Goal: Transaction & Acquisition: Purchase product/service

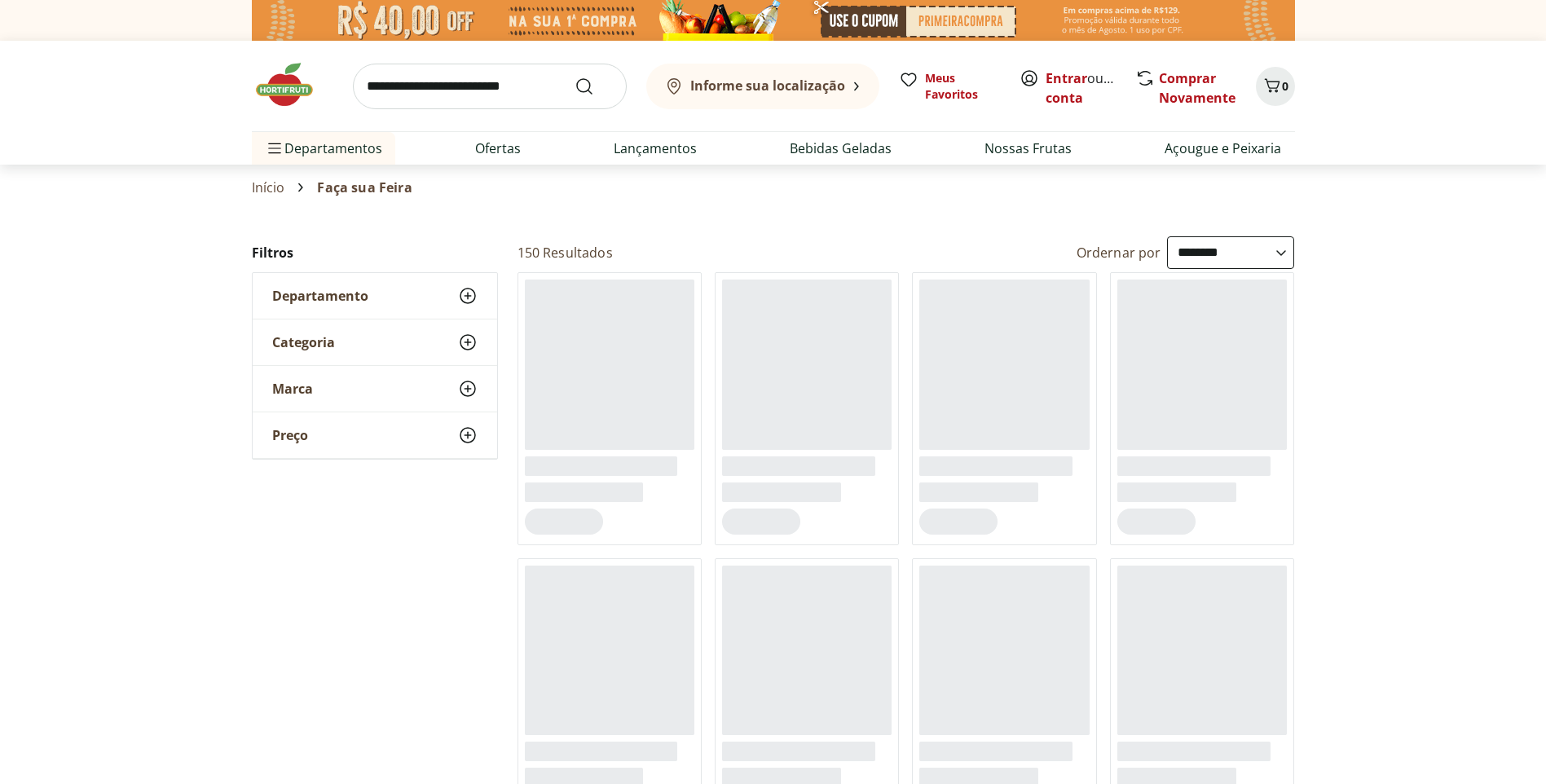
select select "**********"
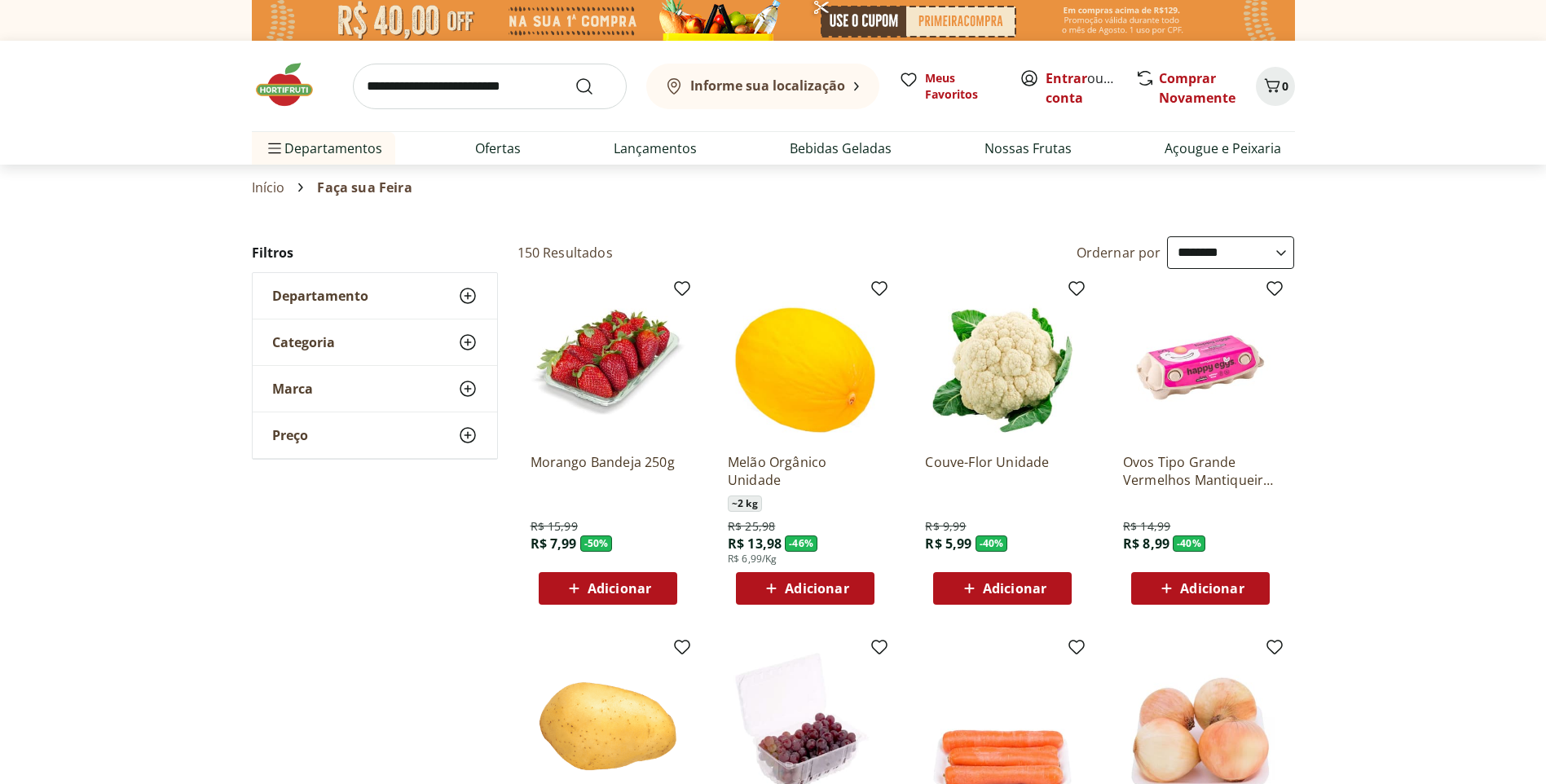
click at [589, 587] on span "Adicionar" at bounding box center [619, 588] width 64 height 13
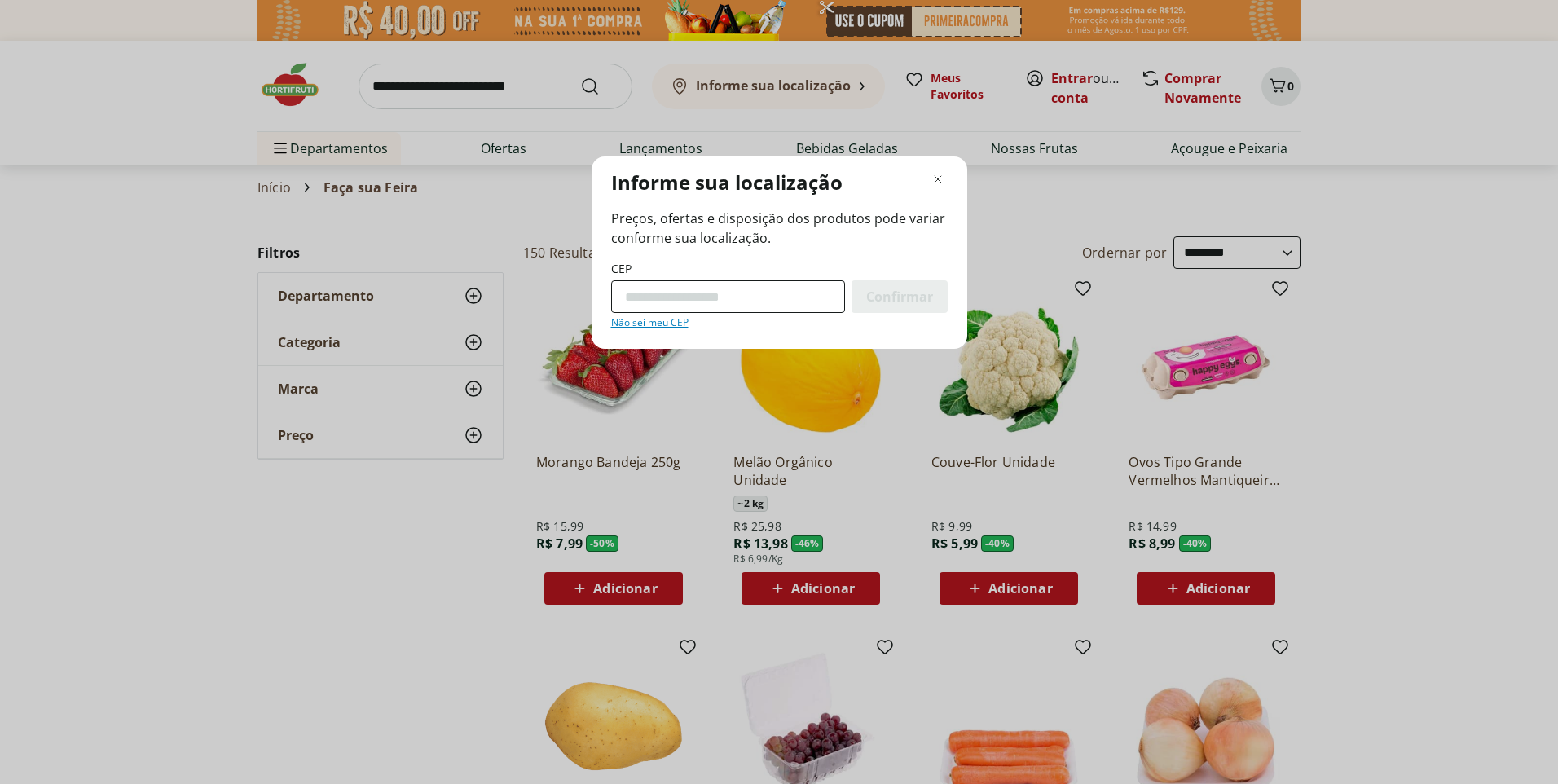
click at [762, 300] on input "CEP" at bounding box center [728, 296] width 234 height 33
type input "*********"
click at [916, 291] on span "Confirmar" at bounding box center [899, 296] width 67 height 13
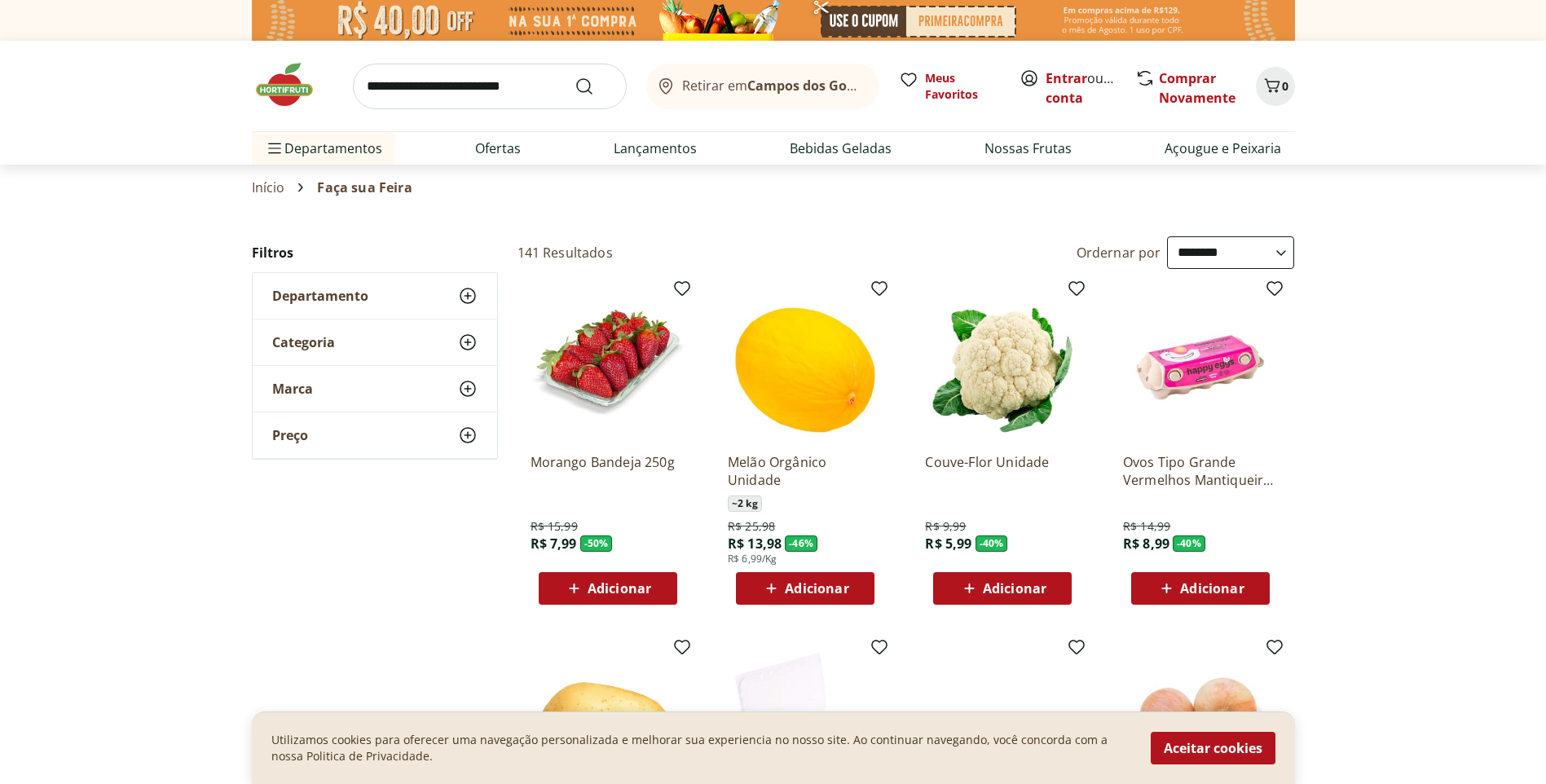
scroll to position [244, 0]
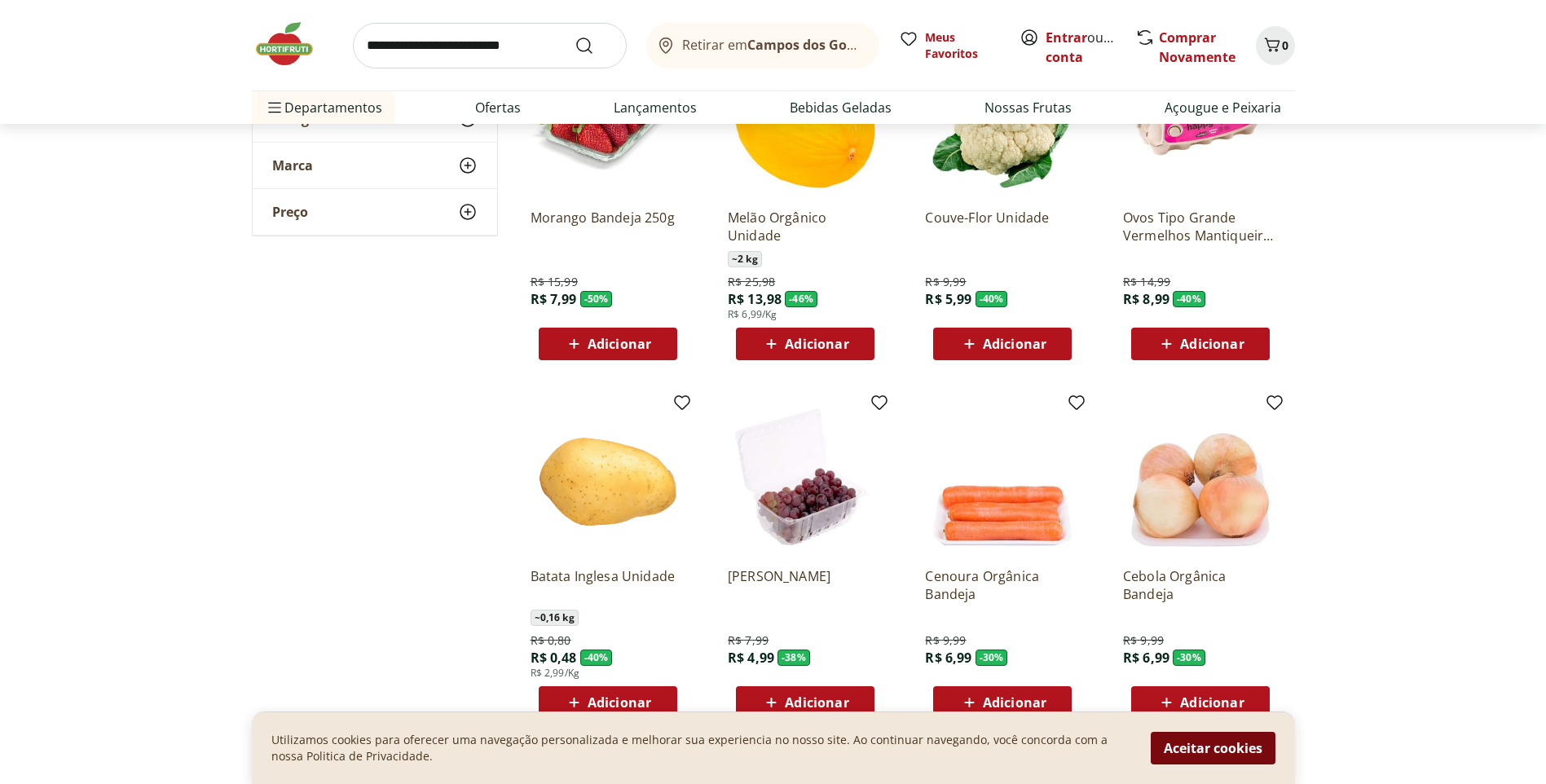
click at [1193, 739] on button "Aceitar cookies" at bounding box center [1212, 747] width 125 height 33
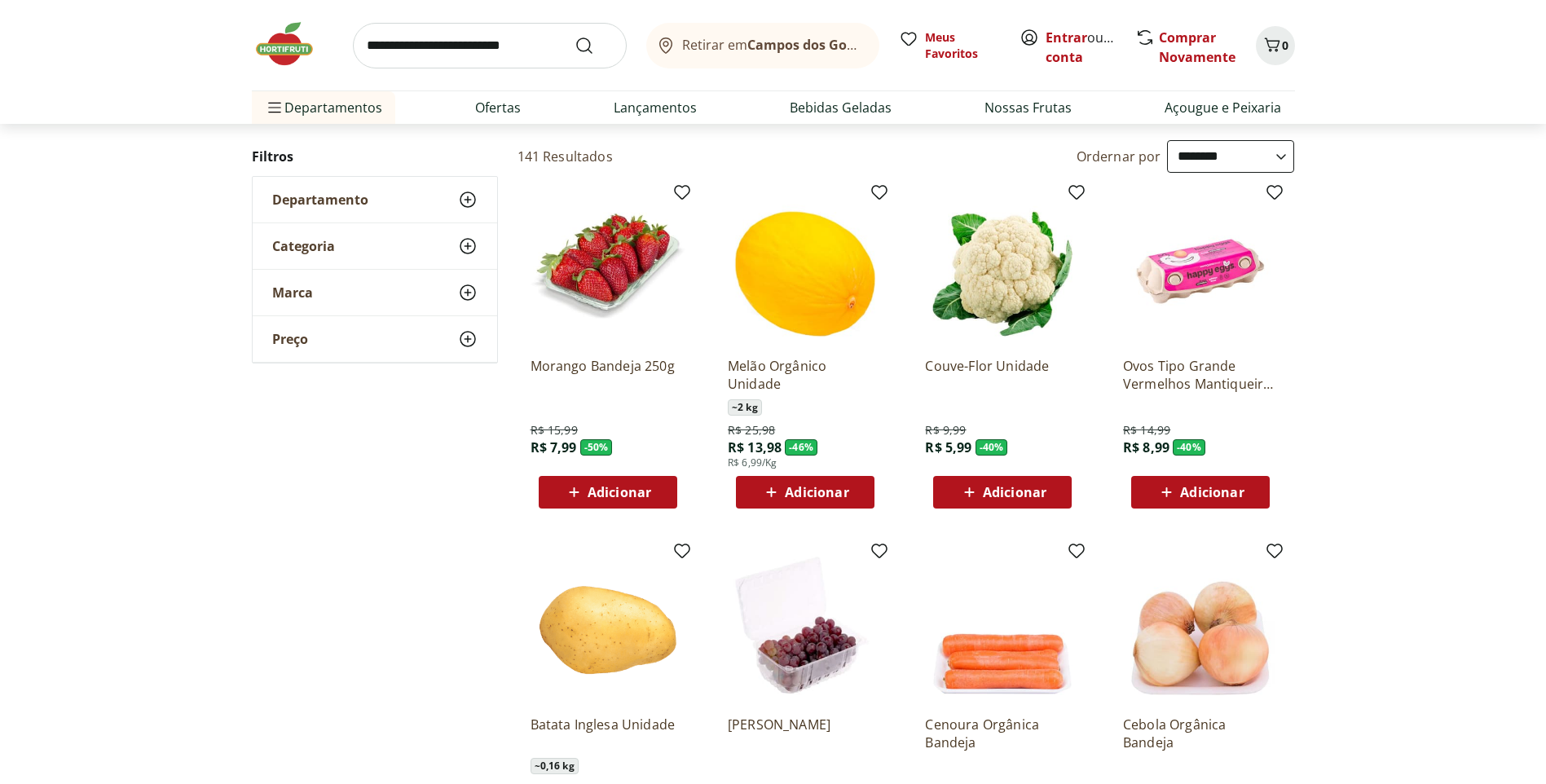
scroll to position [0, 0]
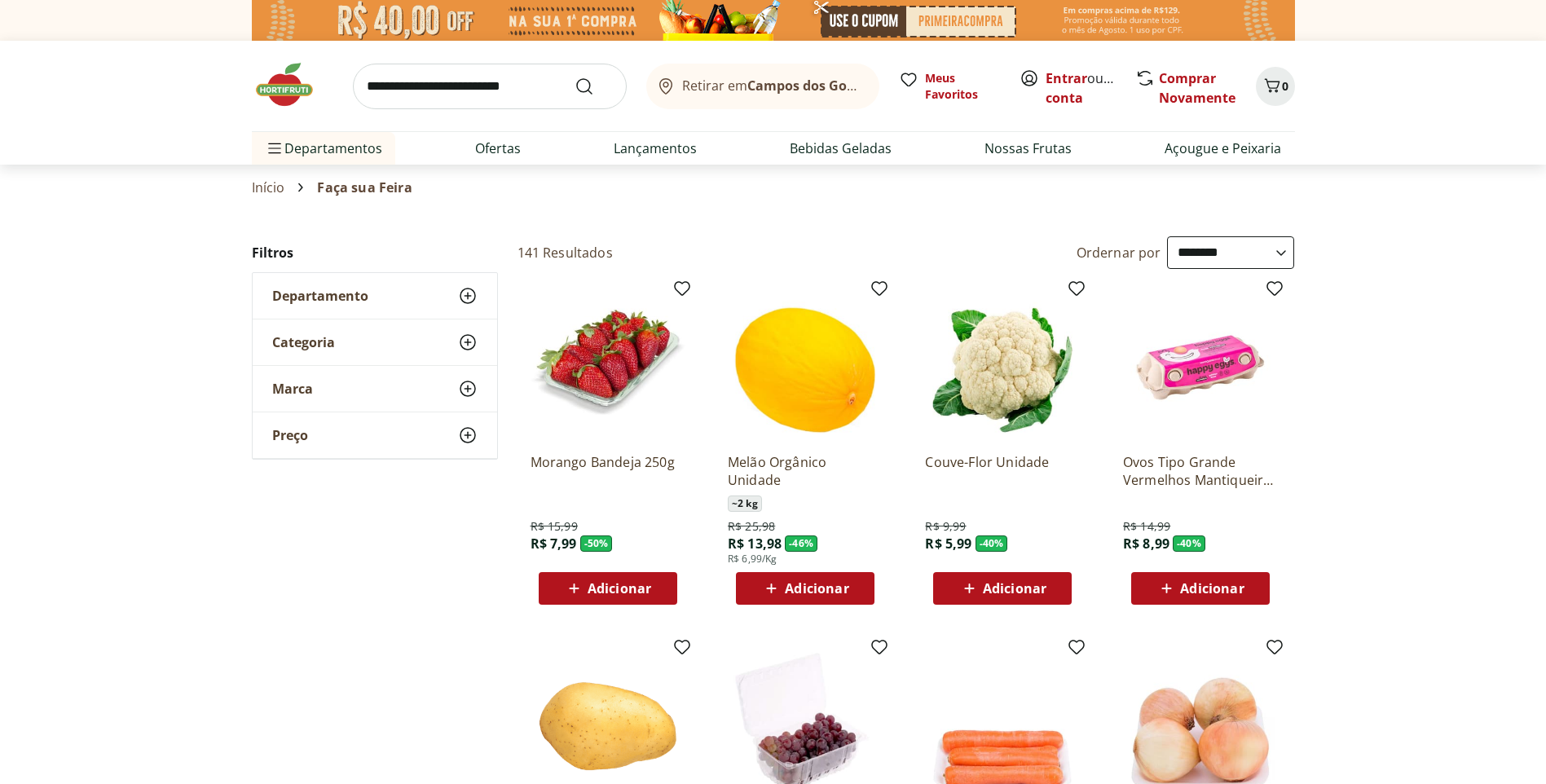
click at [603, 582] on span "Adicionar" at bounding box center [619, 588] width 64 height 13
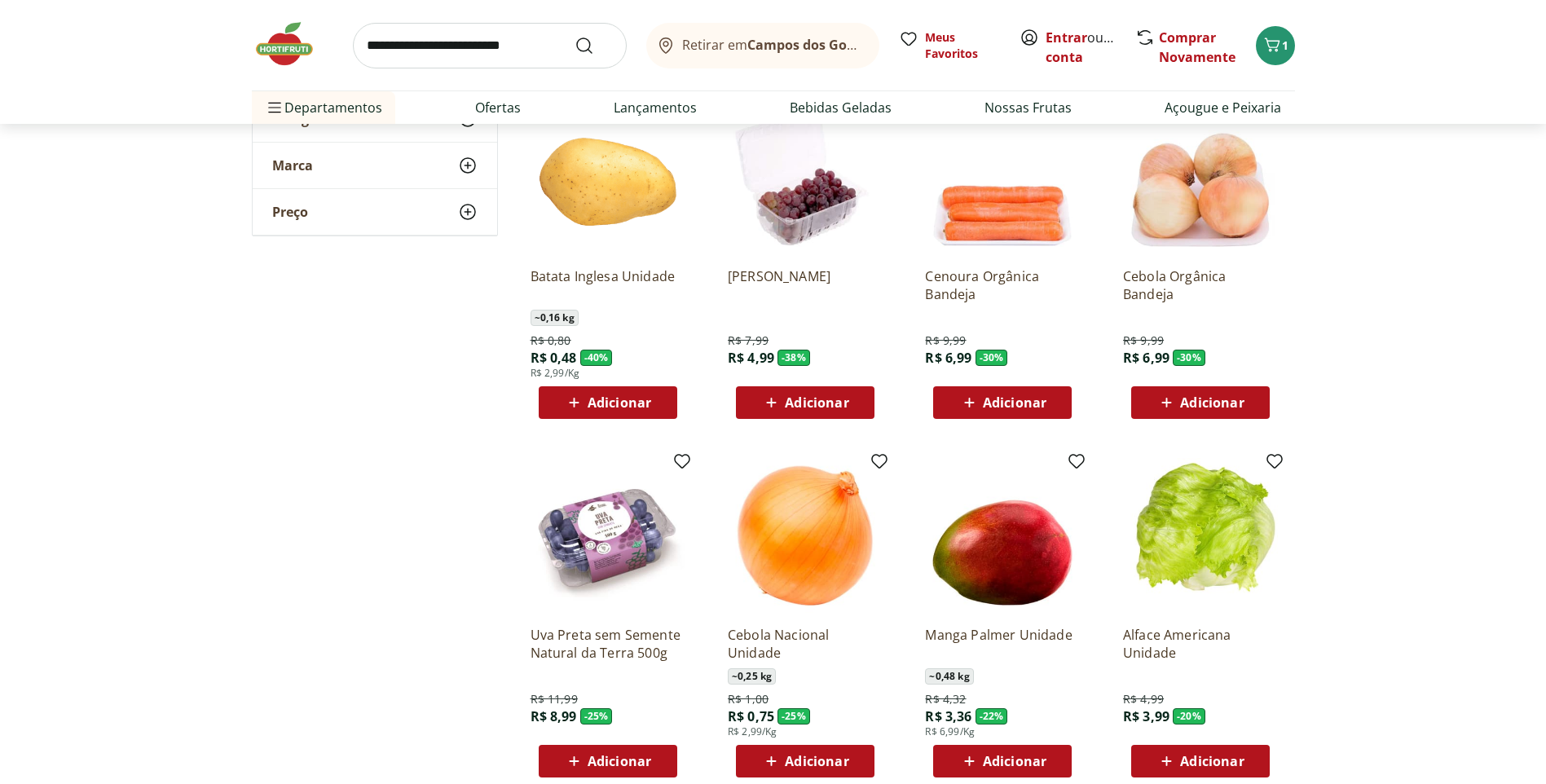
scroll to position [652, 0]
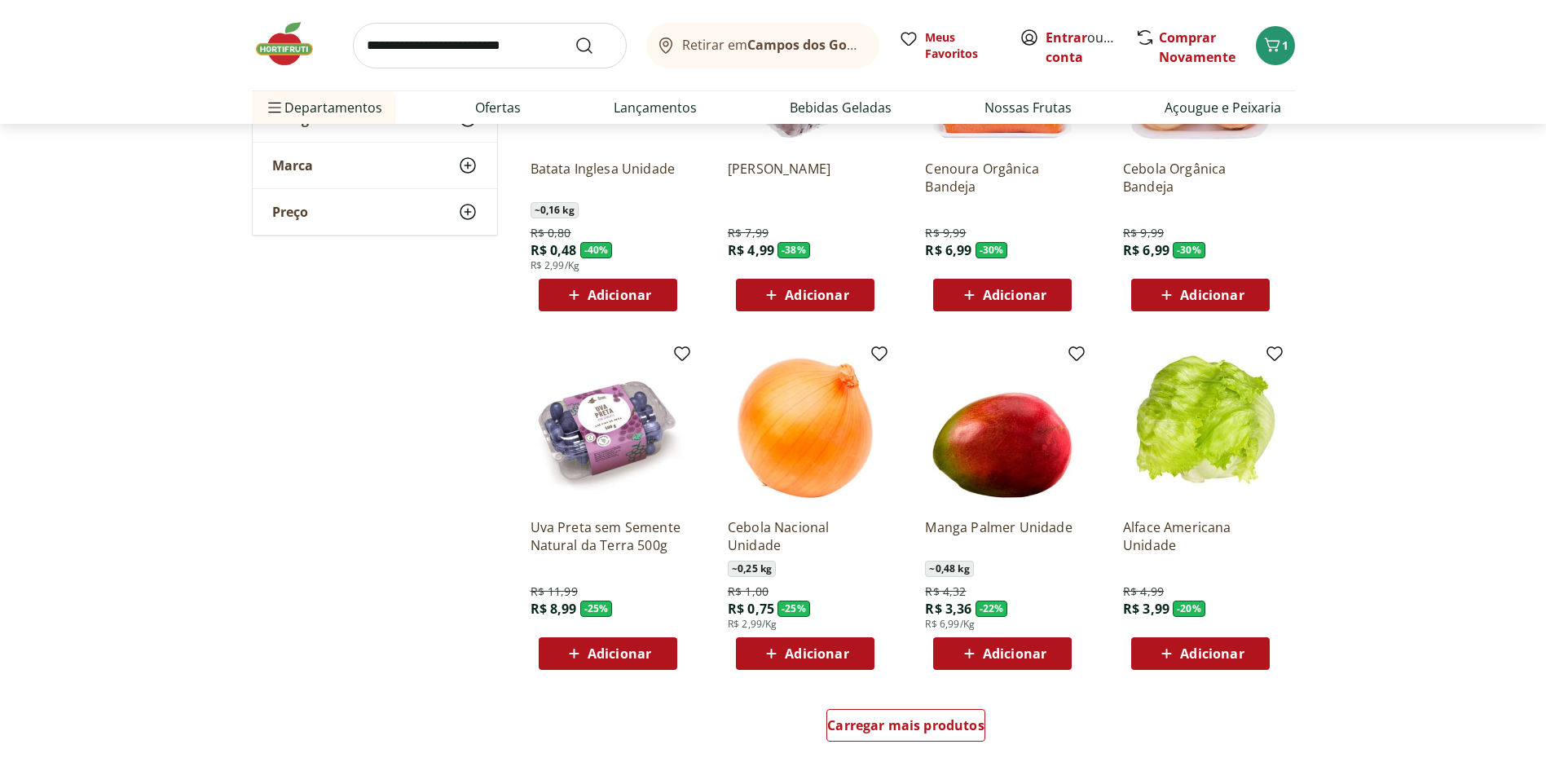
click at [1195, 651] on span "Adicionar" at bounding box center [1212, 653] width 64 height 13
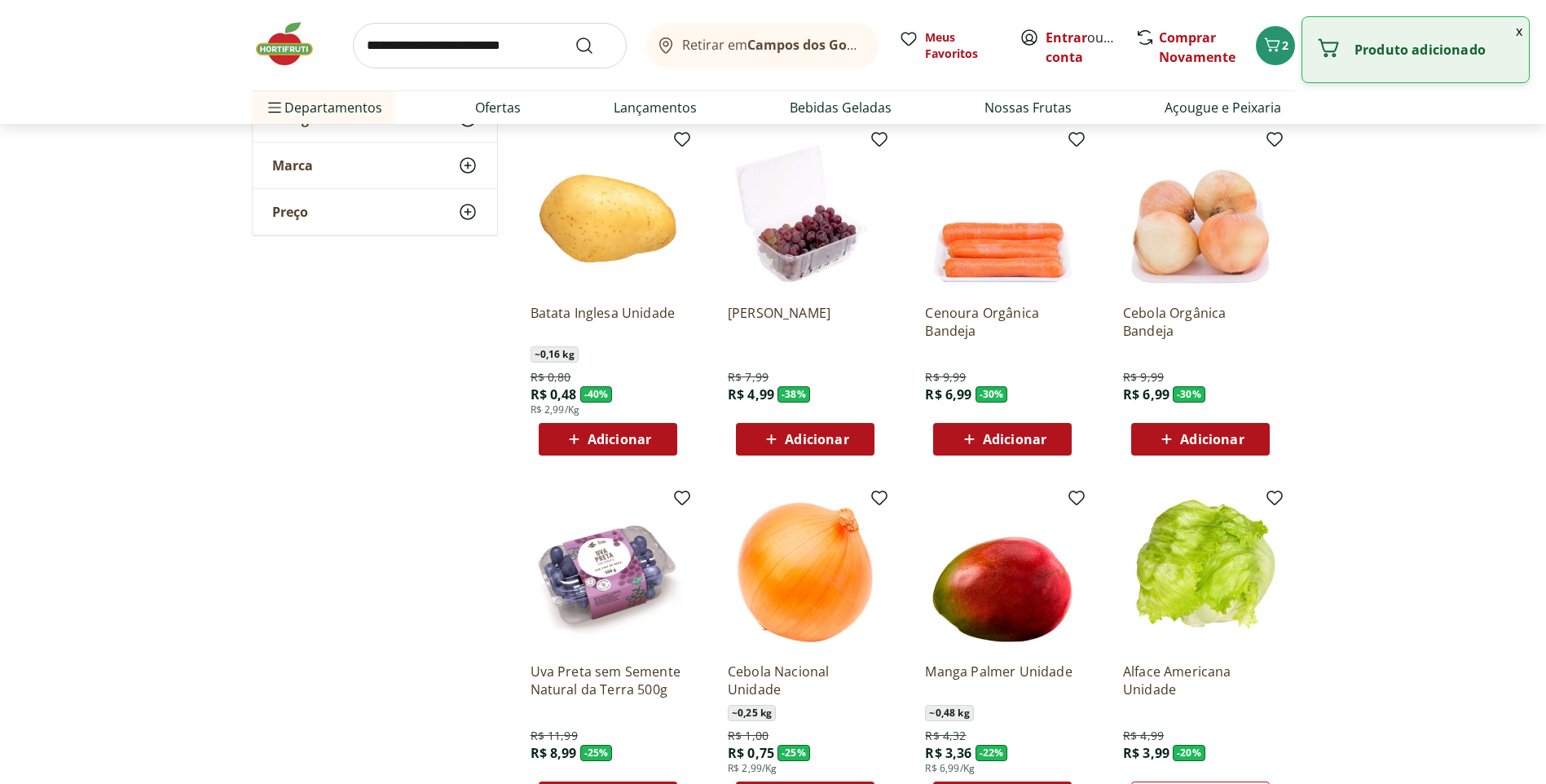
scroll to position [489, 0]
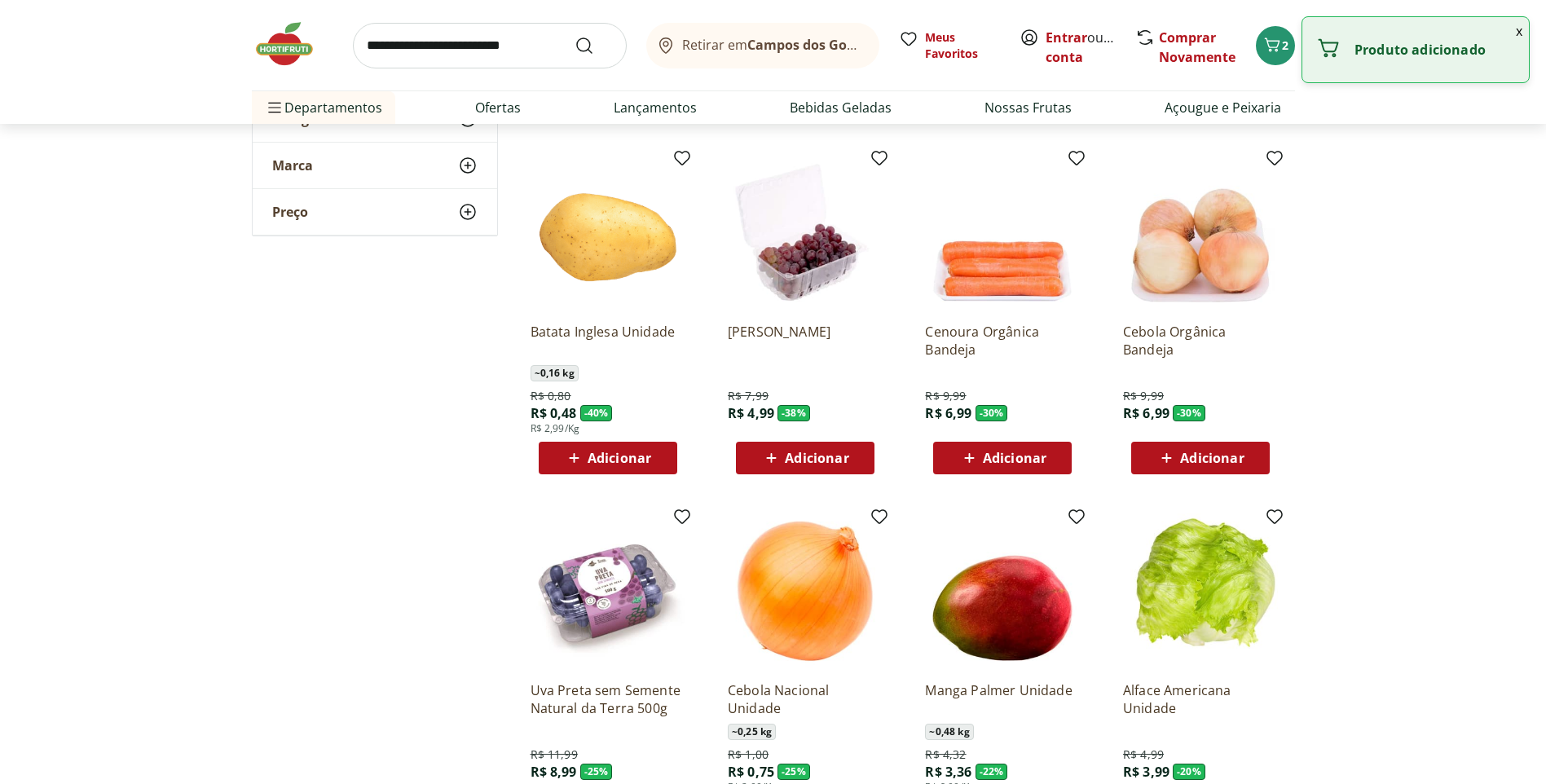
click at [796, 473] on button "Adicionar" at bounding box center [804, 457] width 139 height 33
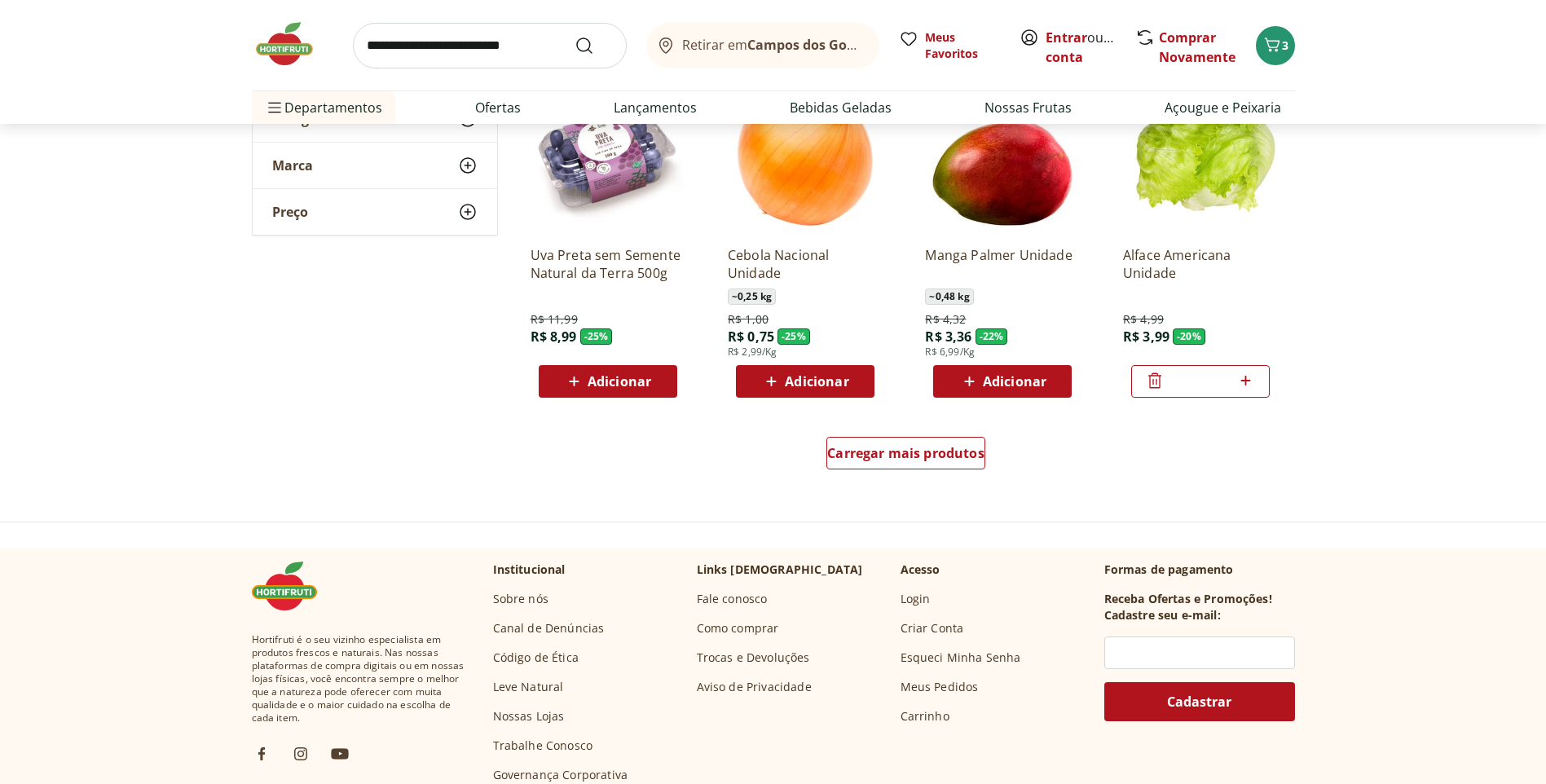
scroll to position [977, 0]
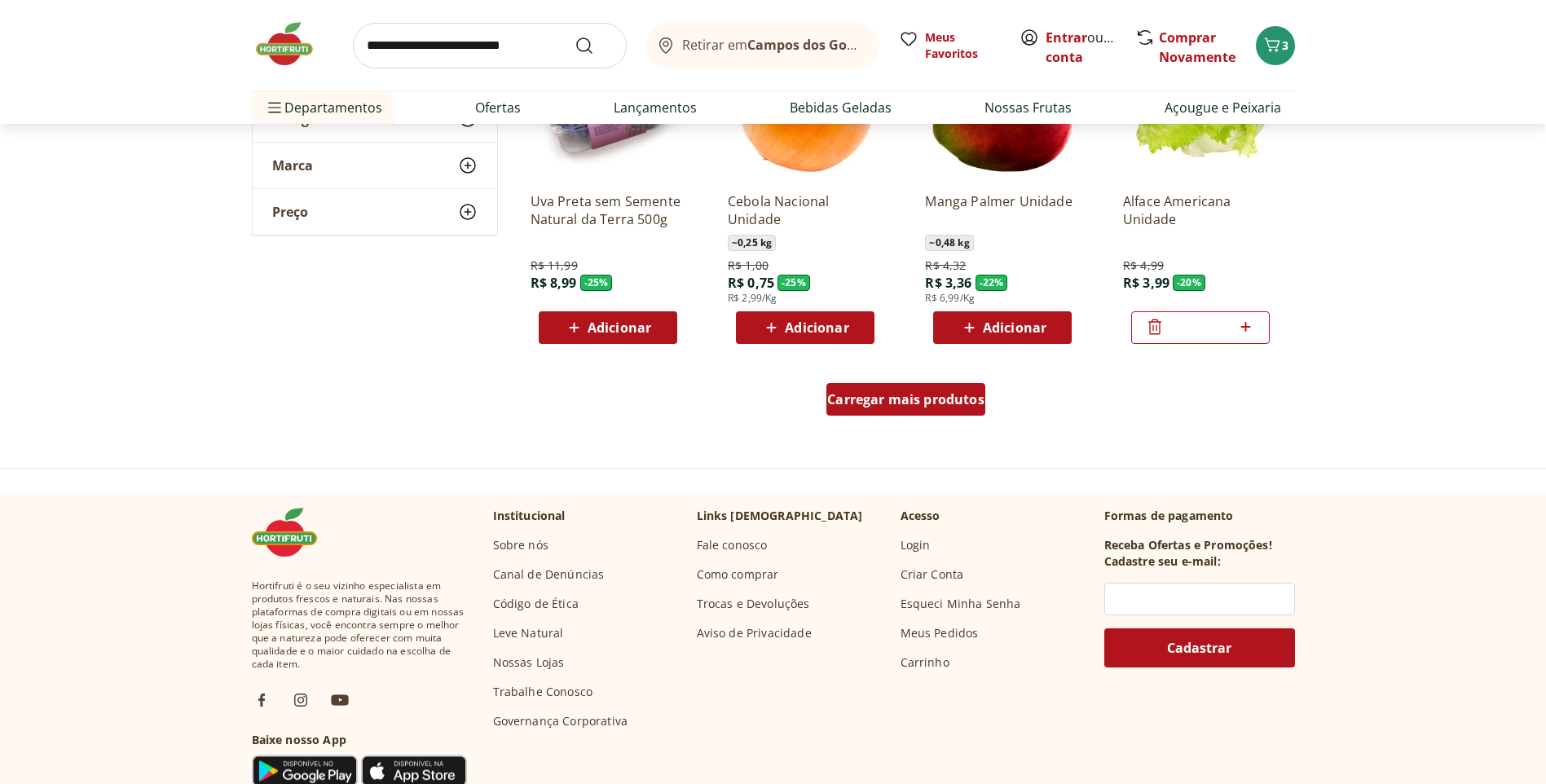
click at [928, 403] on span "Carregar mais produtos" at bounding box center [906, 398] width 157 height 13
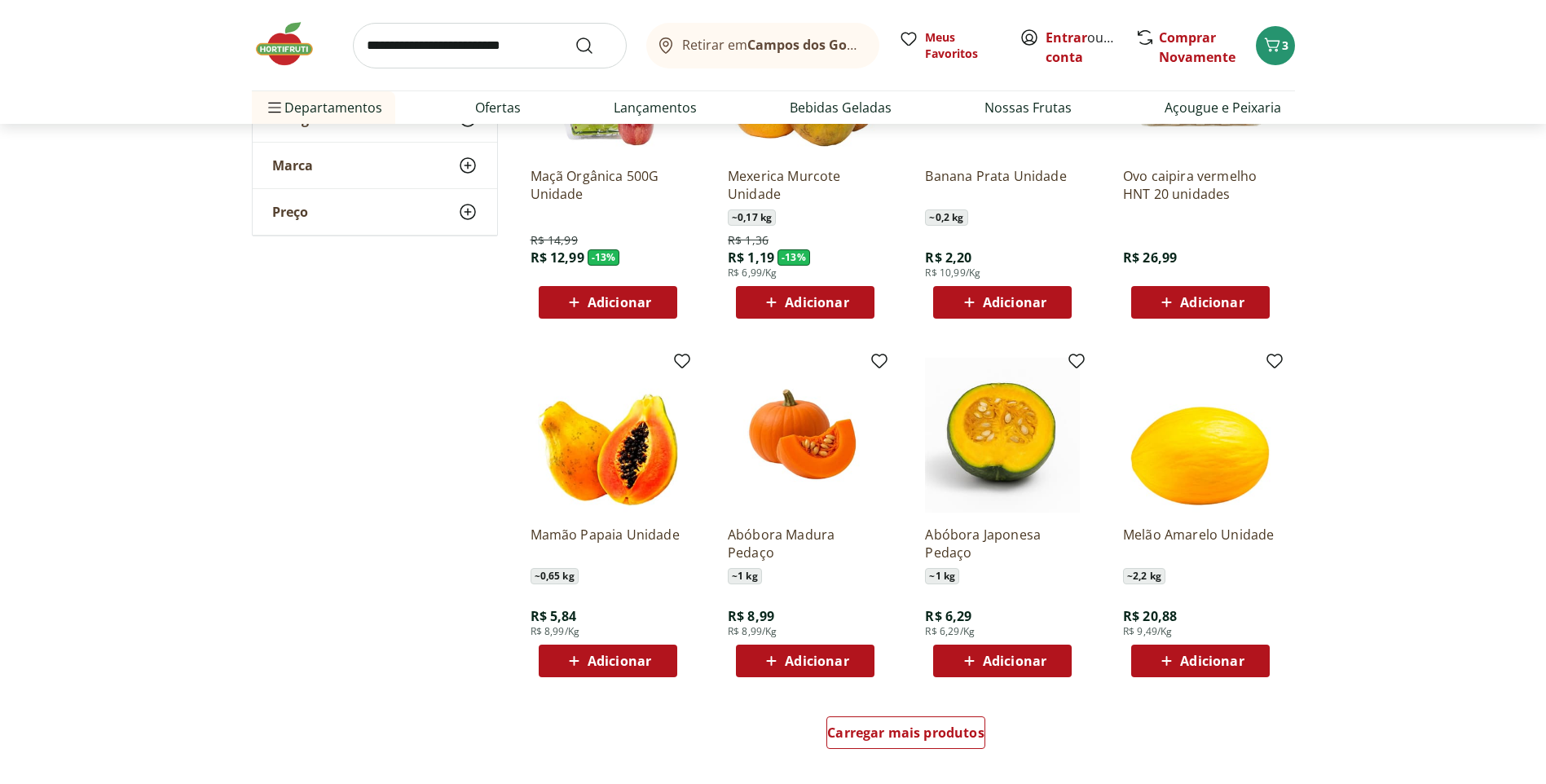
scroll to position [1710, 0]
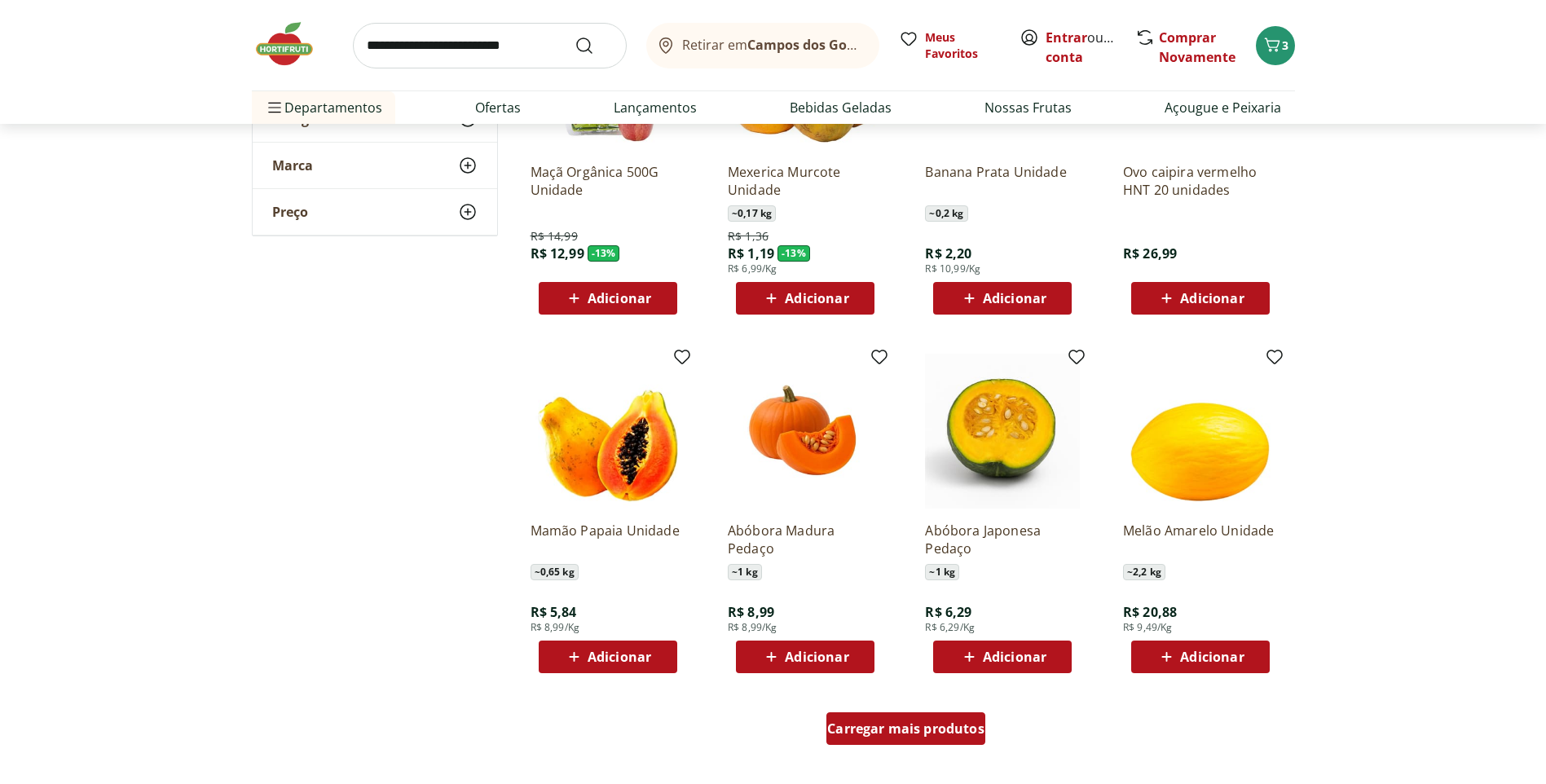
click at [896, 716] on div "Carregar mais produtos" at bounding box center [905, 728] width 158 height 33
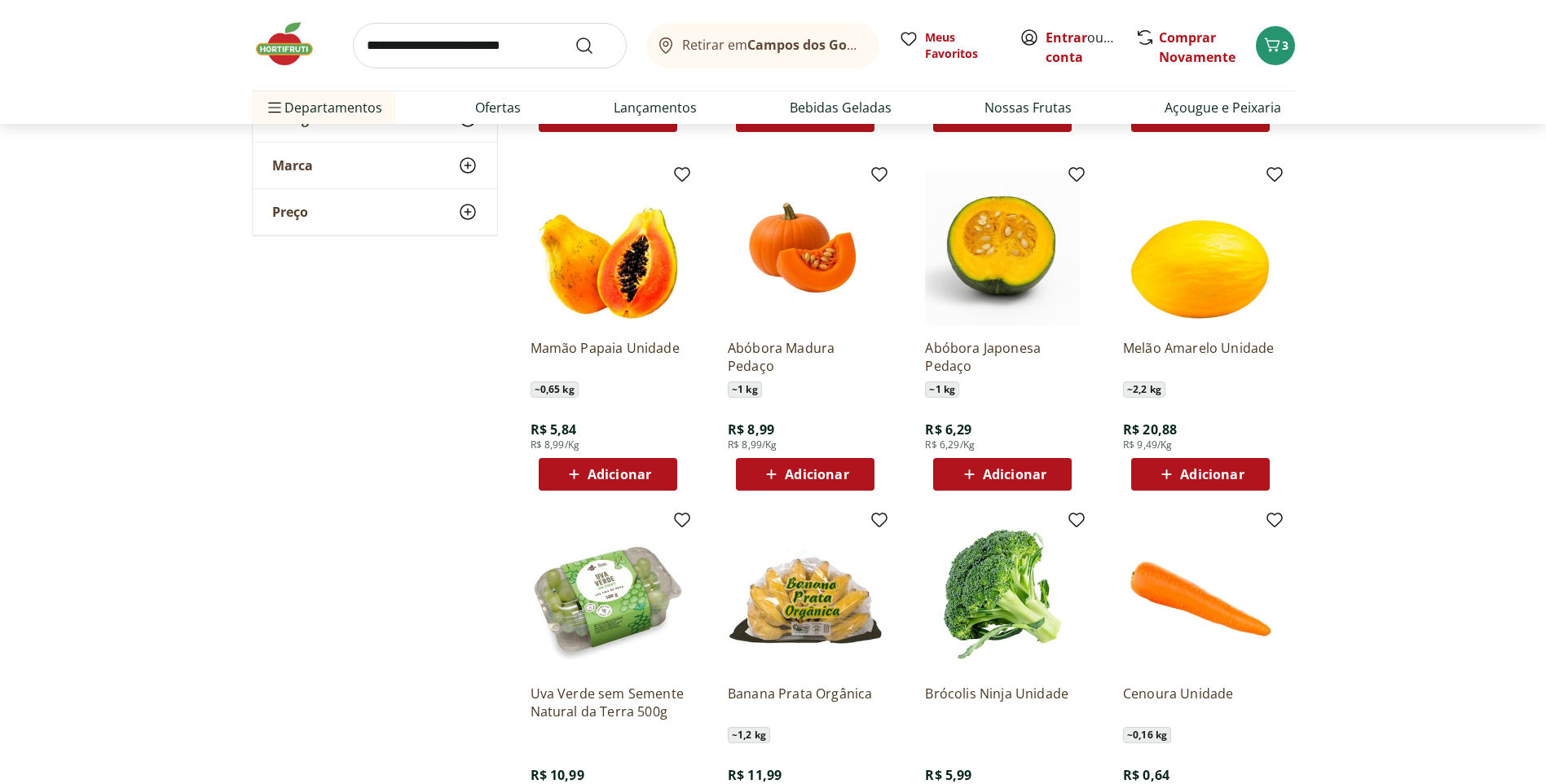
scroll to position [1955, 0]
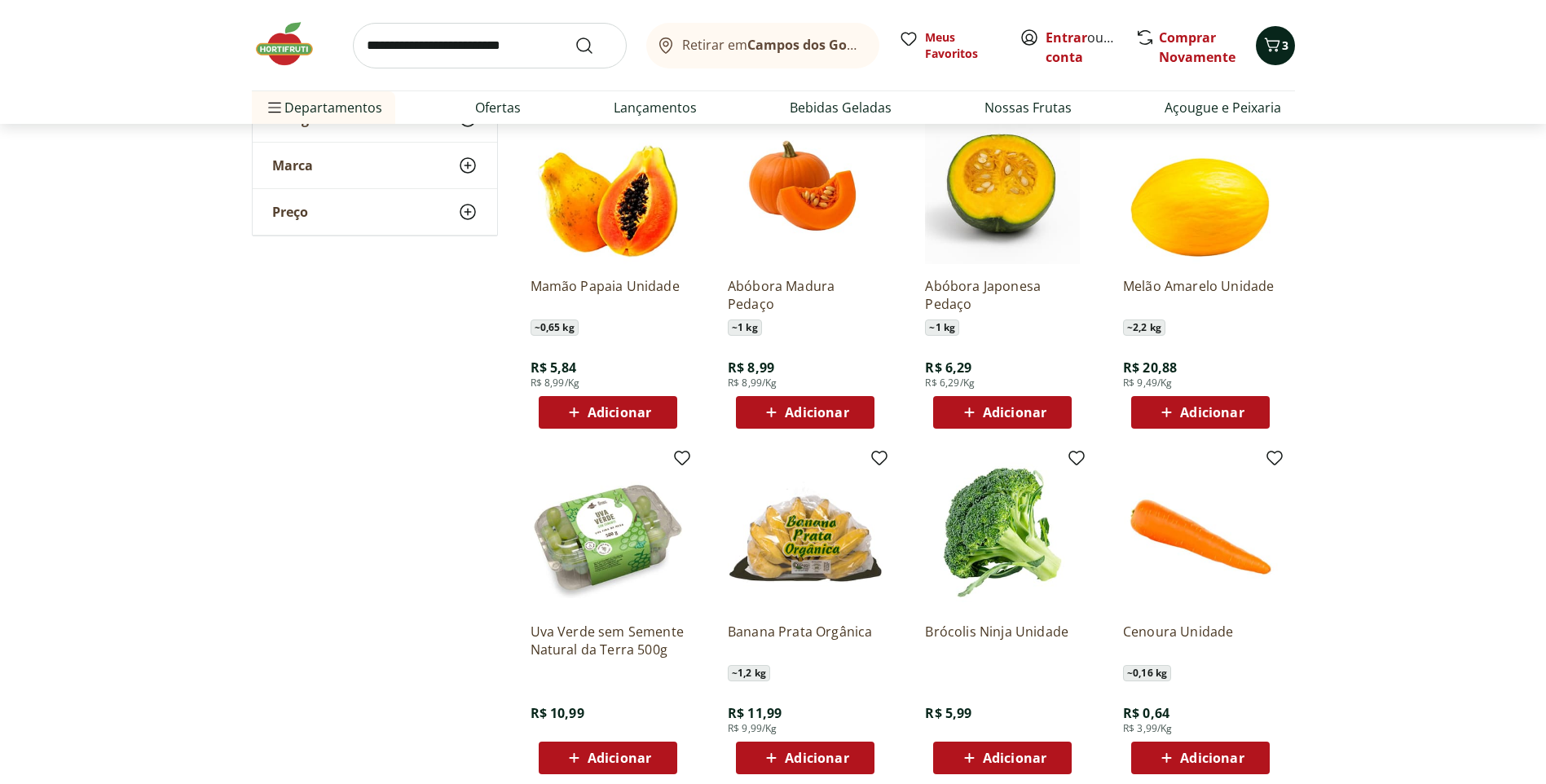
click at [1278, 46] on icon "Carrinho" at bounding box center [1272, 45] width 20 height 20
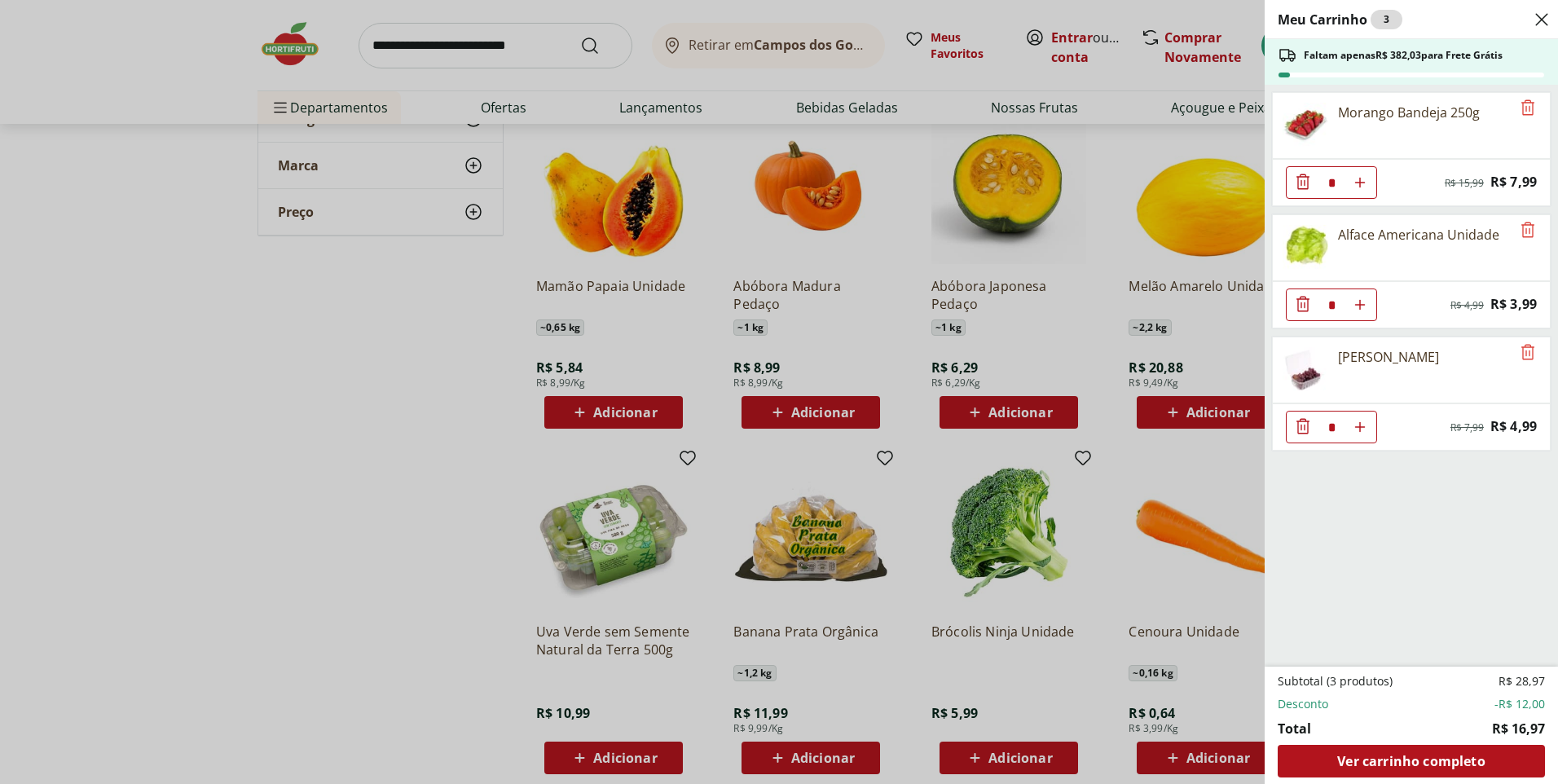
click at [1242, 484] on div "Meu Carrinho 3 Faltam apenas R$ 382,03 para Frete Grátis Morango Bandeja 250g *…" at bounding box center [779, 392] width 1558 height 784
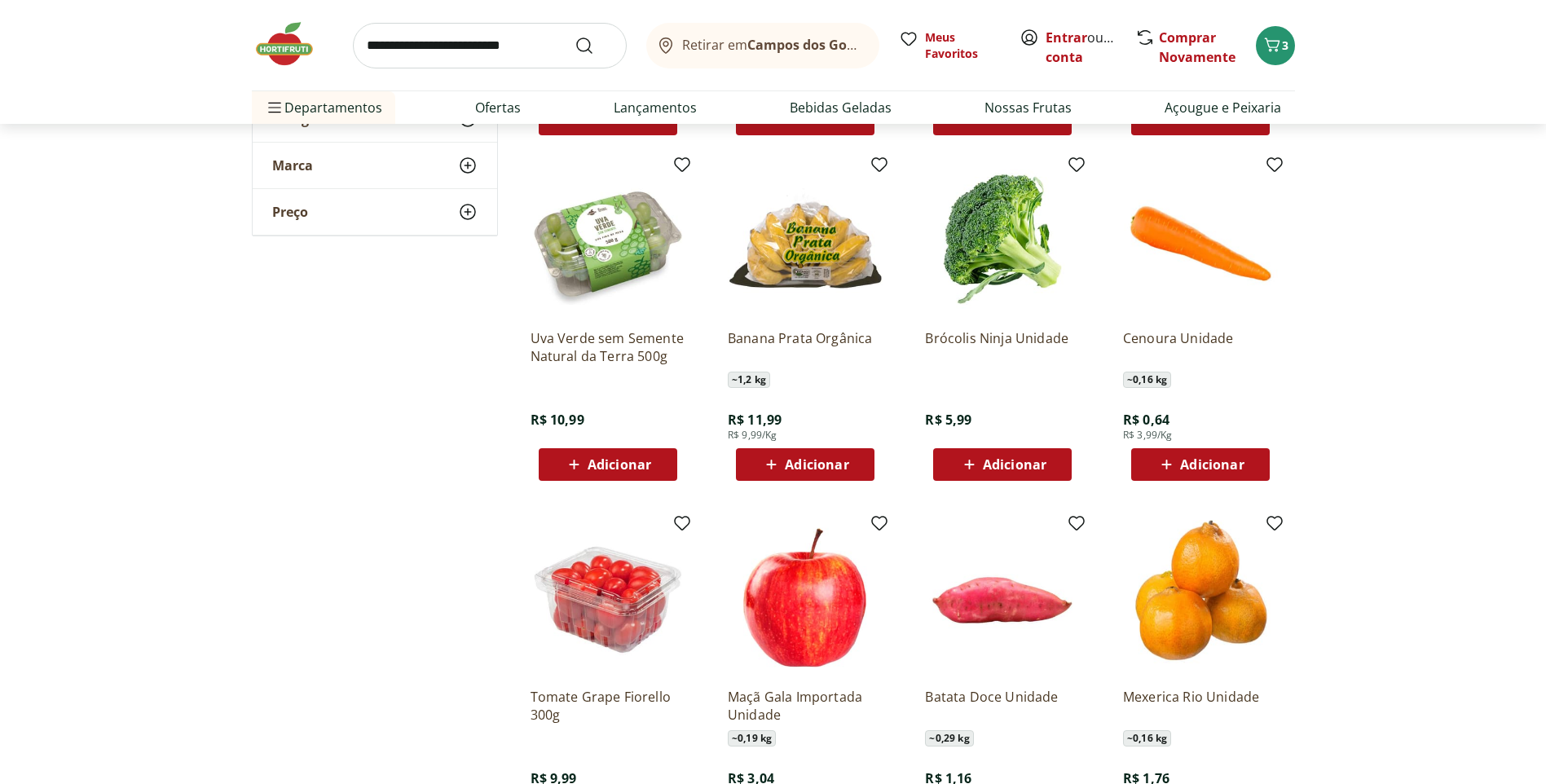
scroll to position [2280, 0]
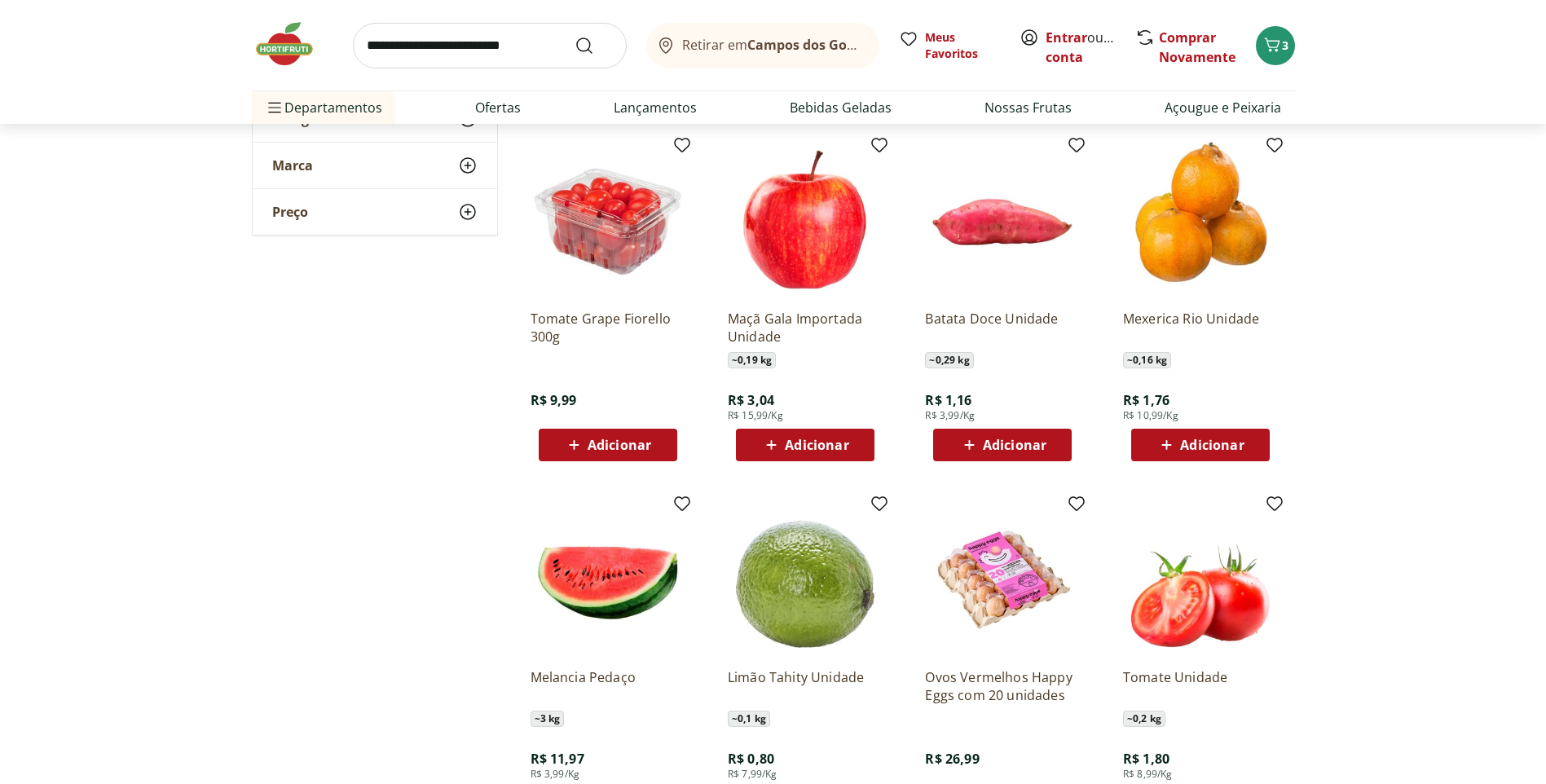
scroll to position [2280, 0]
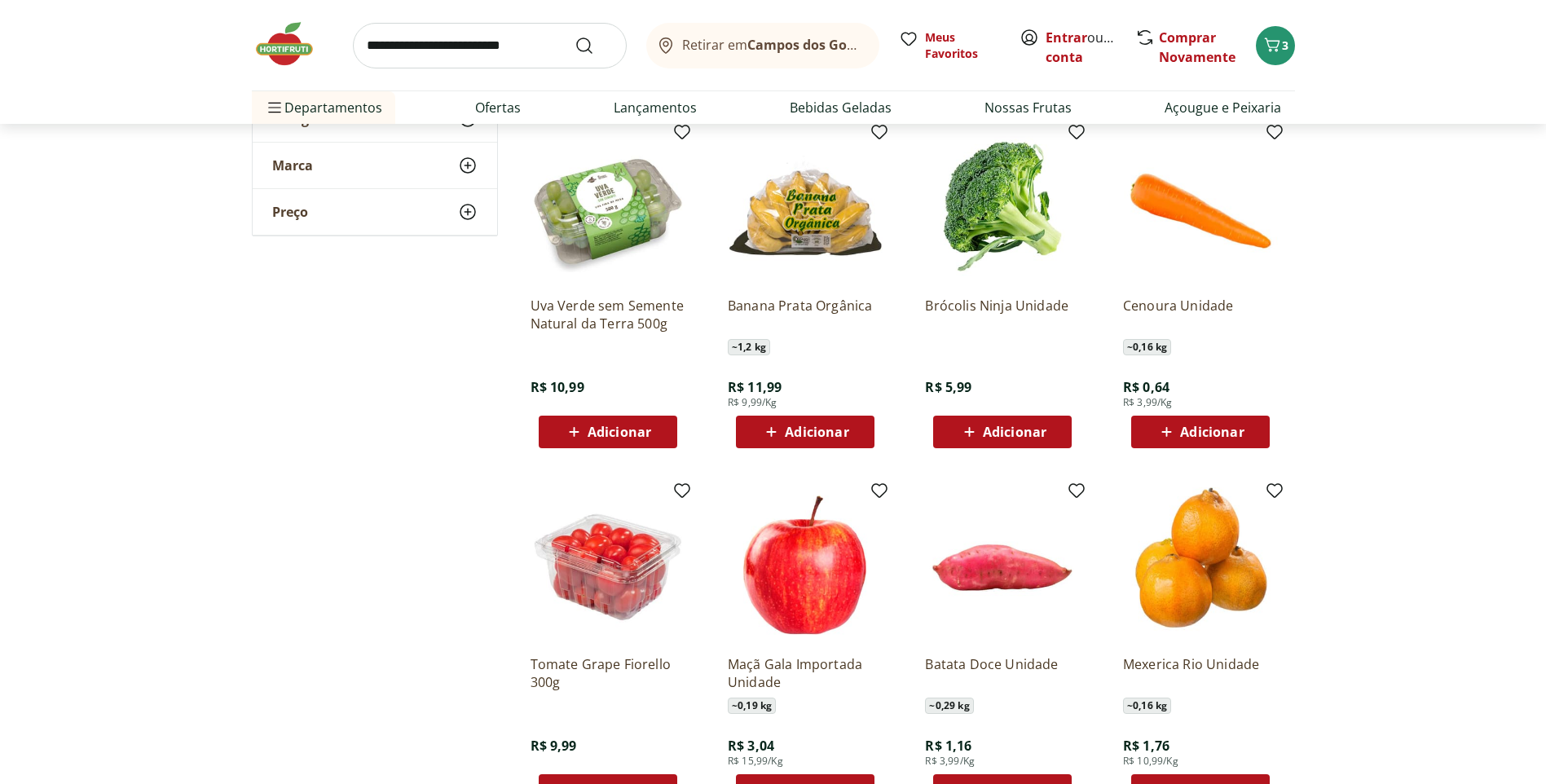
click at [983, 428] on span "Adicionar" at bounding box center [1015, 431] width 64 height 13
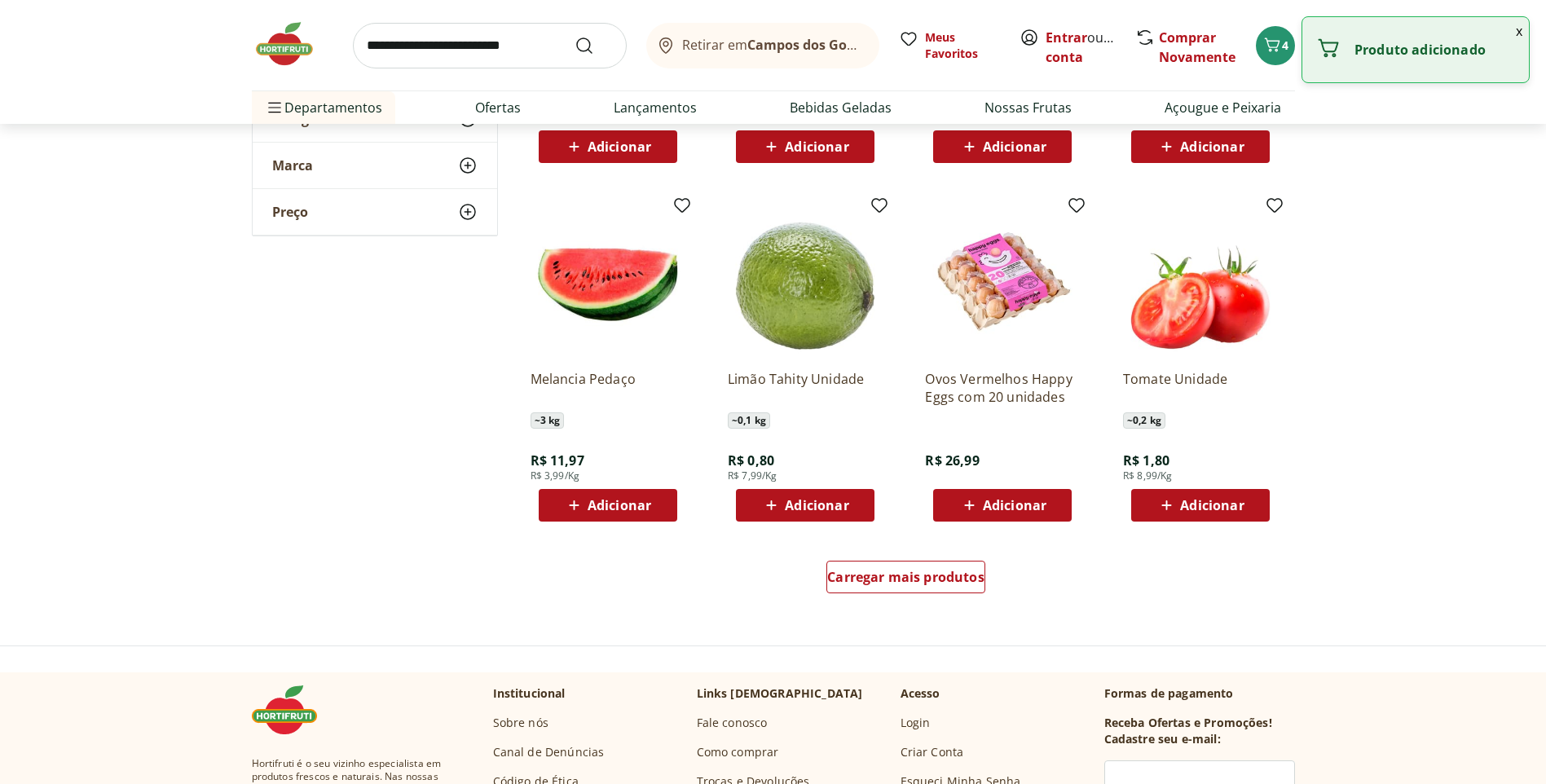
scroll to position [2932, 0]
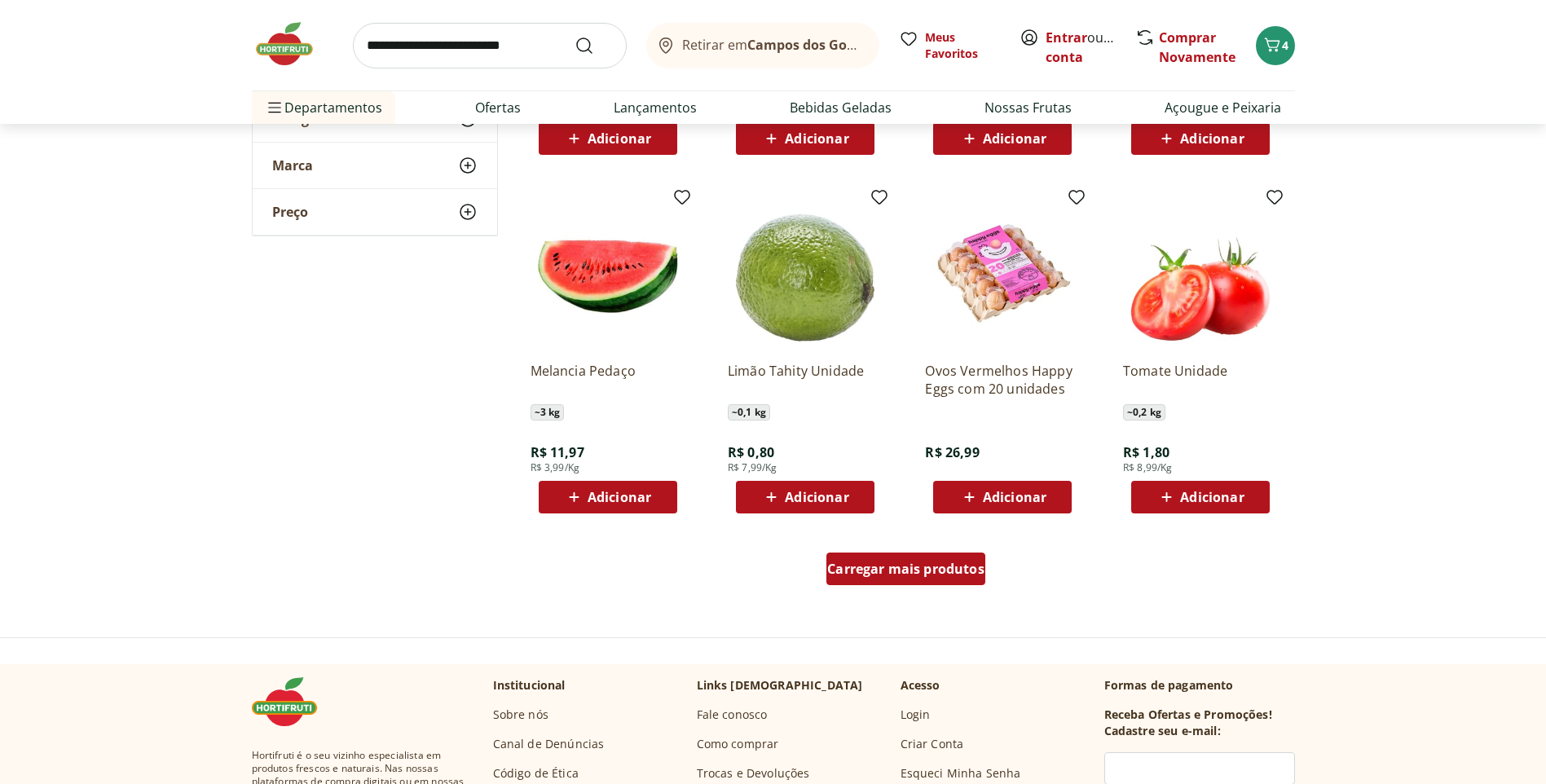
click at [880, 562] on span "Carregar mais produtos" at bounding box center [906, 568] width 157 height 13
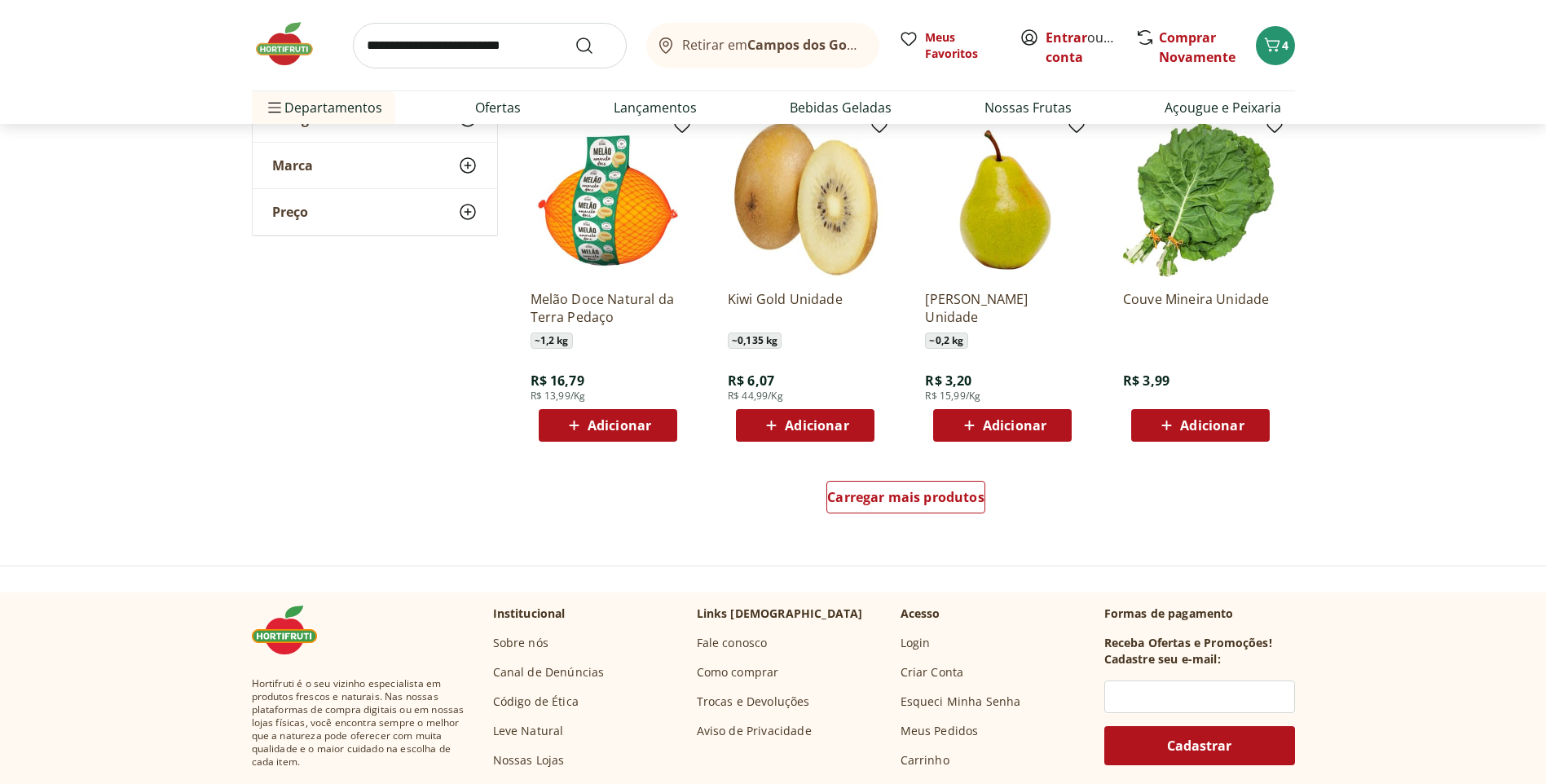
scroll to position [4072, 0]
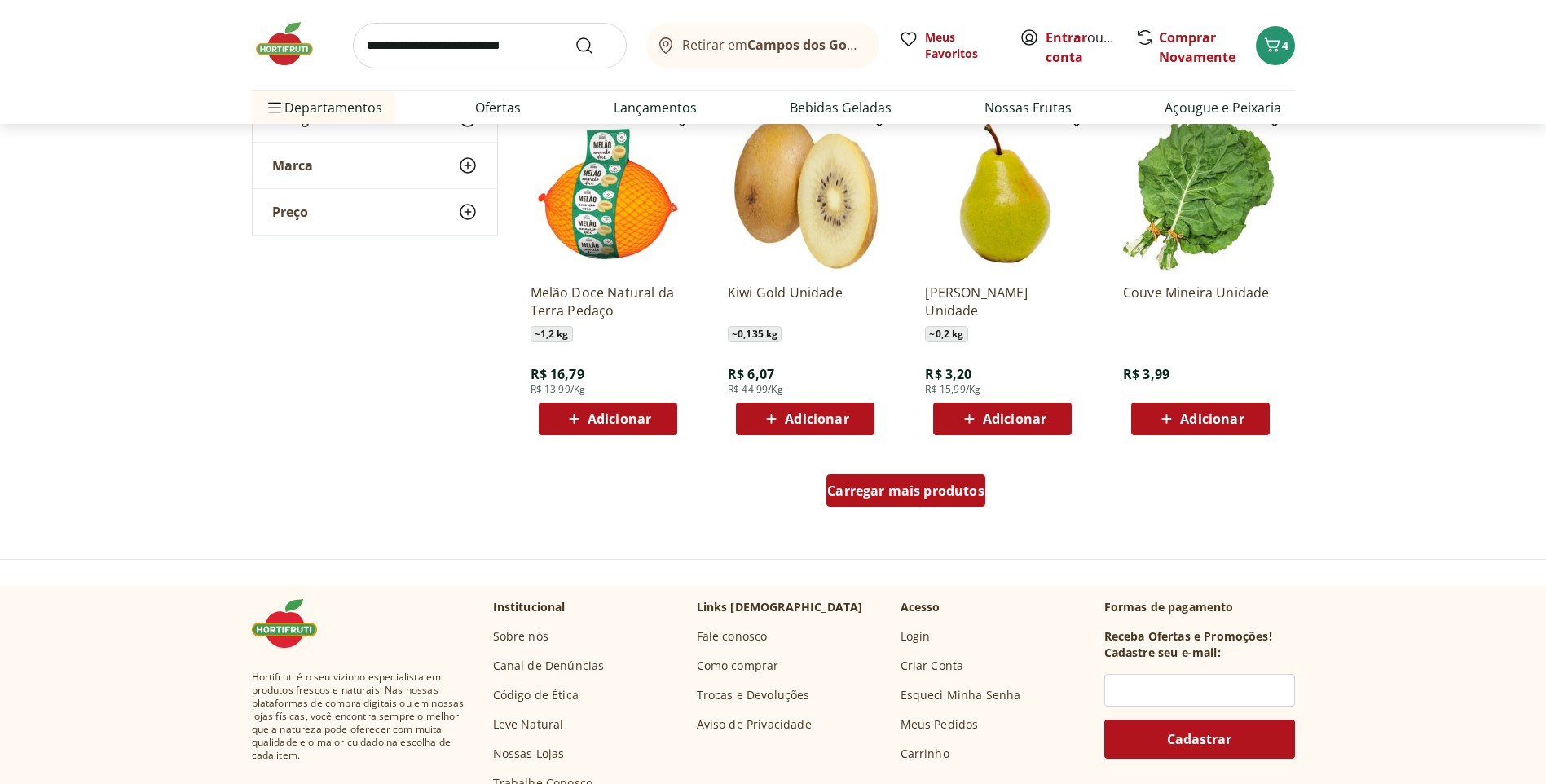
click at [895, 502] on div "Carregar mais produtos" at bounding box center [905, 490] width 158 height 33
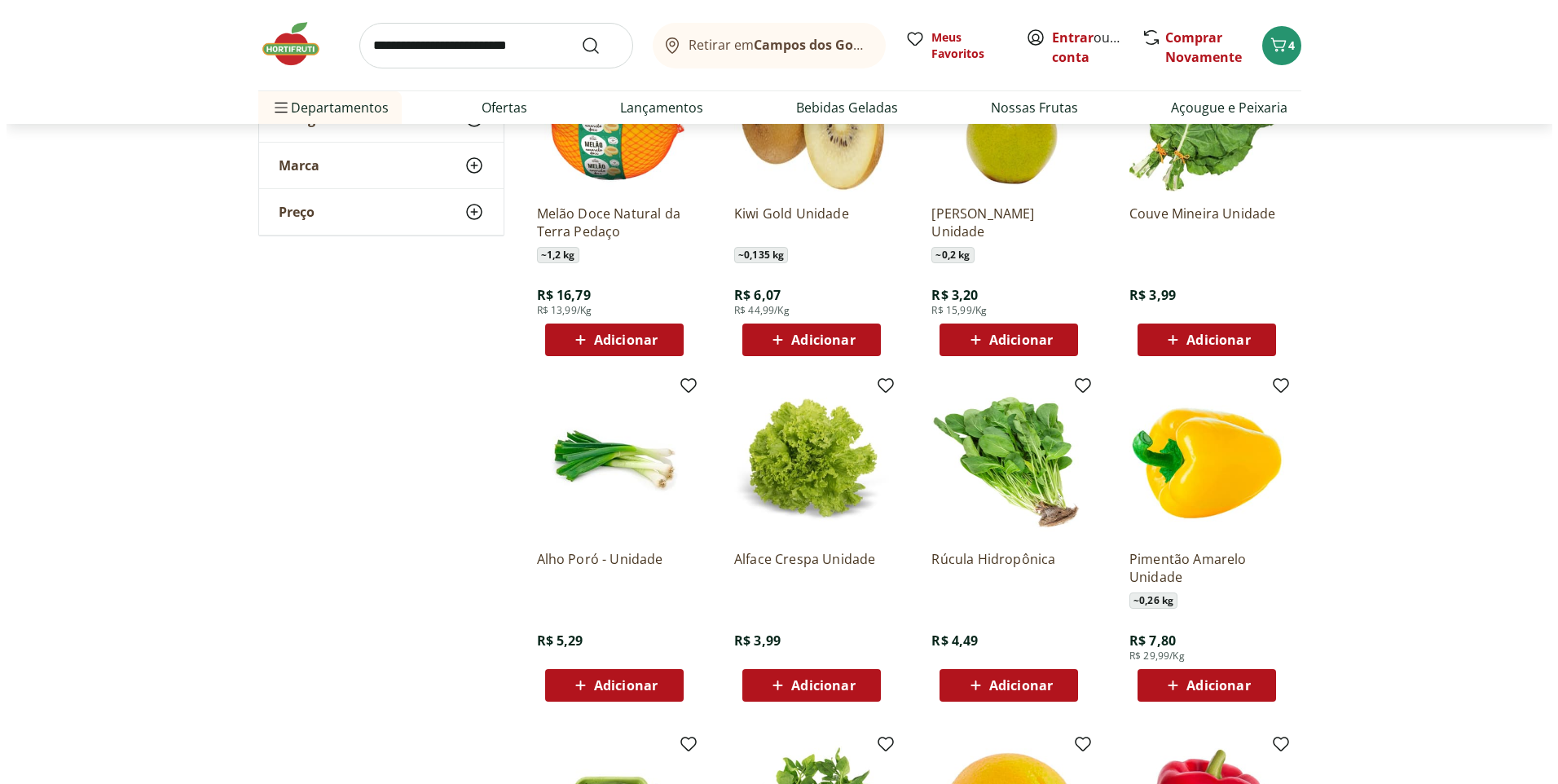
scroll to position [4154, 0]
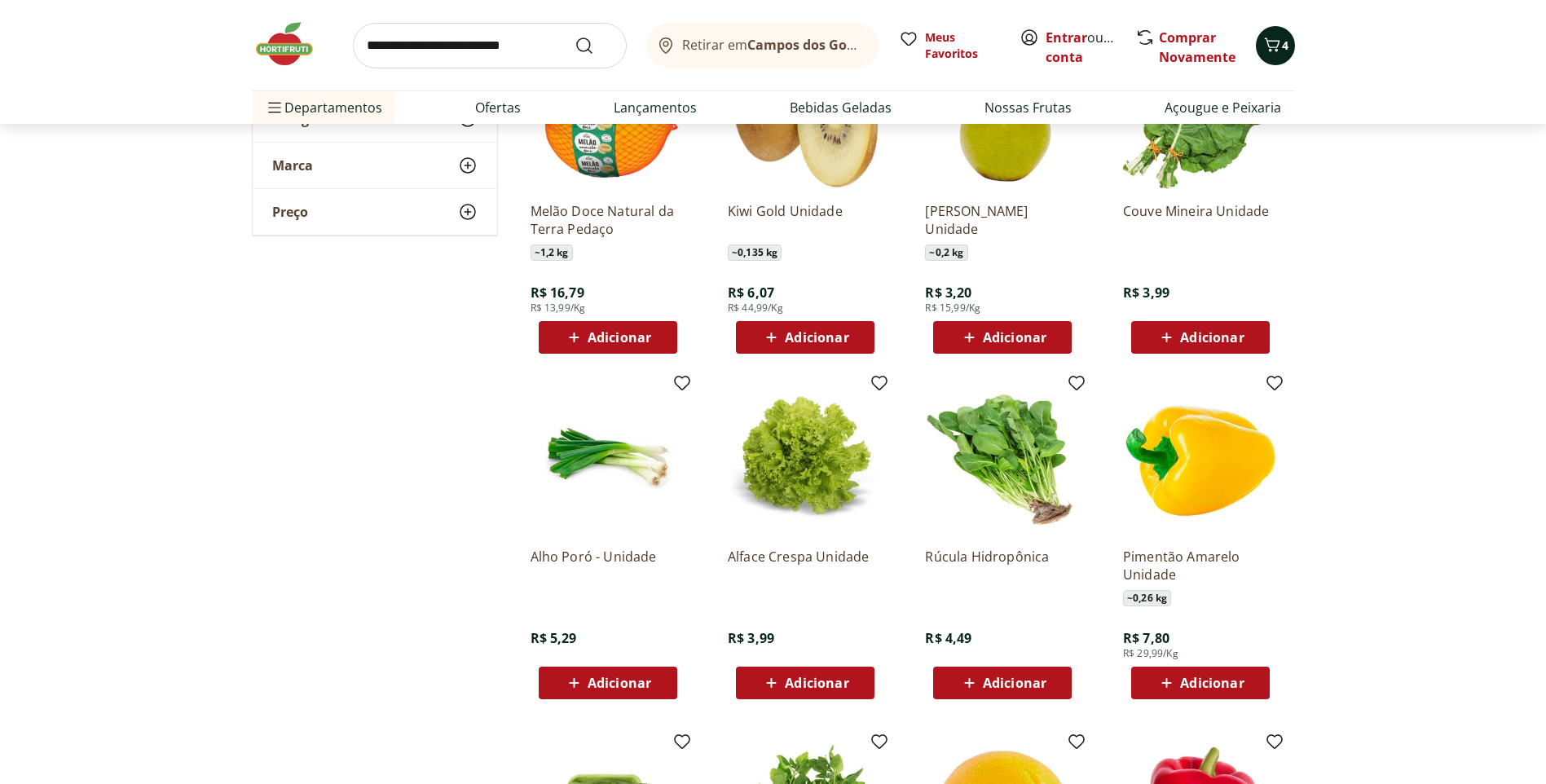
click at [1278, 51] on icon "Carrinho" at bounding box center [1272, 45] width 20 height 20
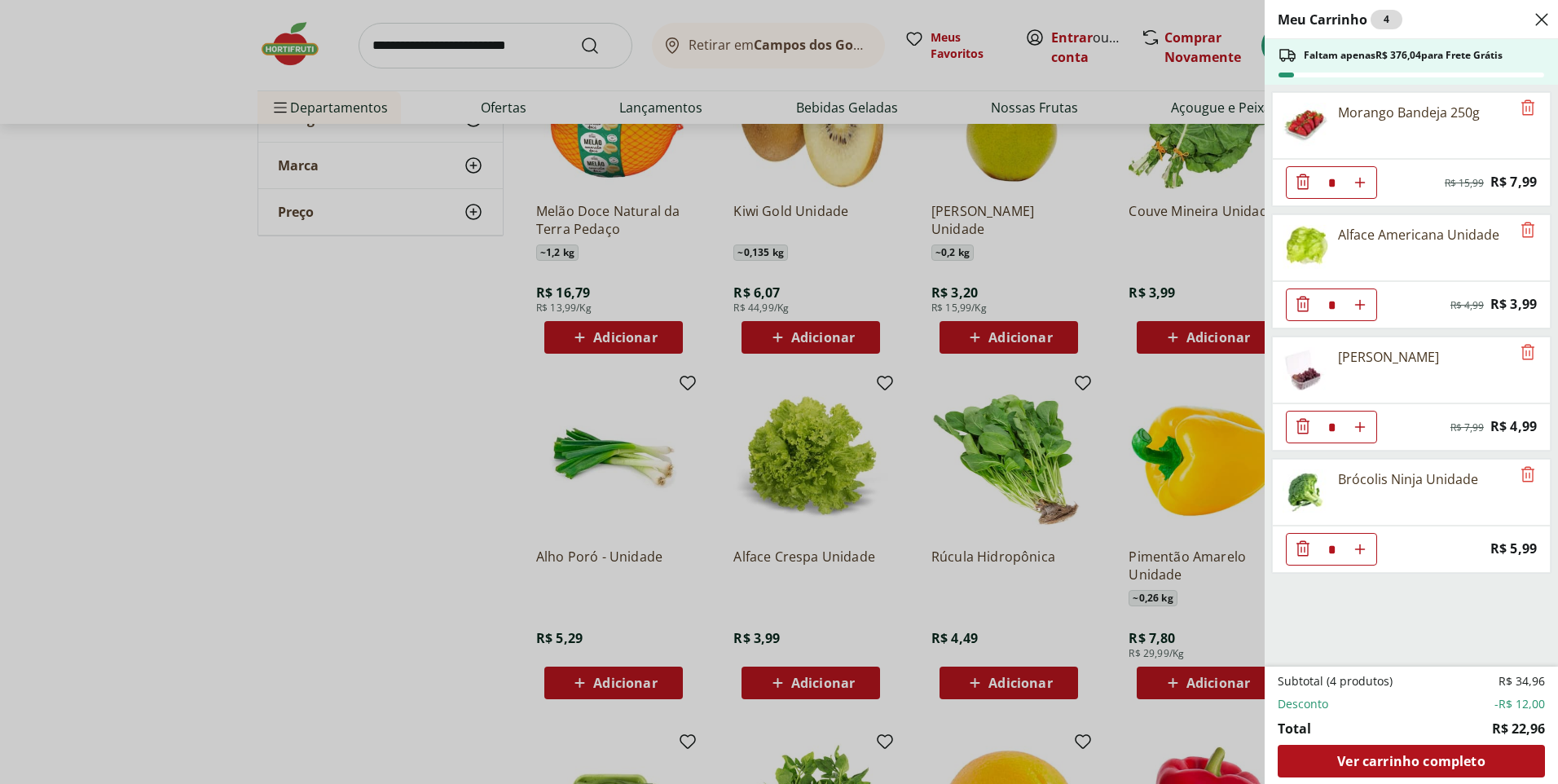
click at [863, 607] on div "Meu Carrinho 4 Faltam apenas R$ 376,04 para Frete Grátis Morango Bandeja 250g *…" at bounding box center [779, 392] width 1558 height 784
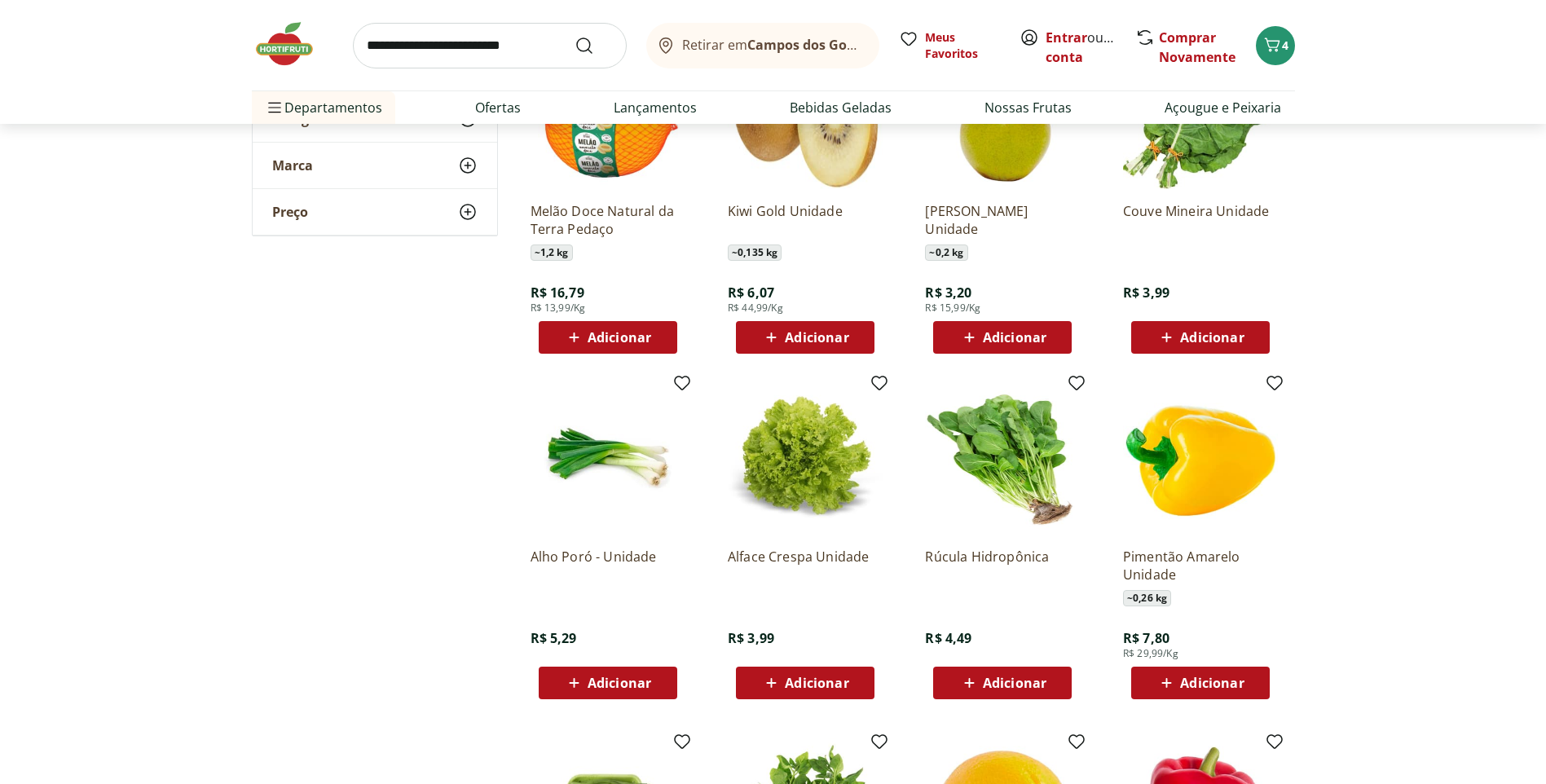
click at [805, 687] on span "Adicionar" at bounding box center [816, 682] width 64 height 13
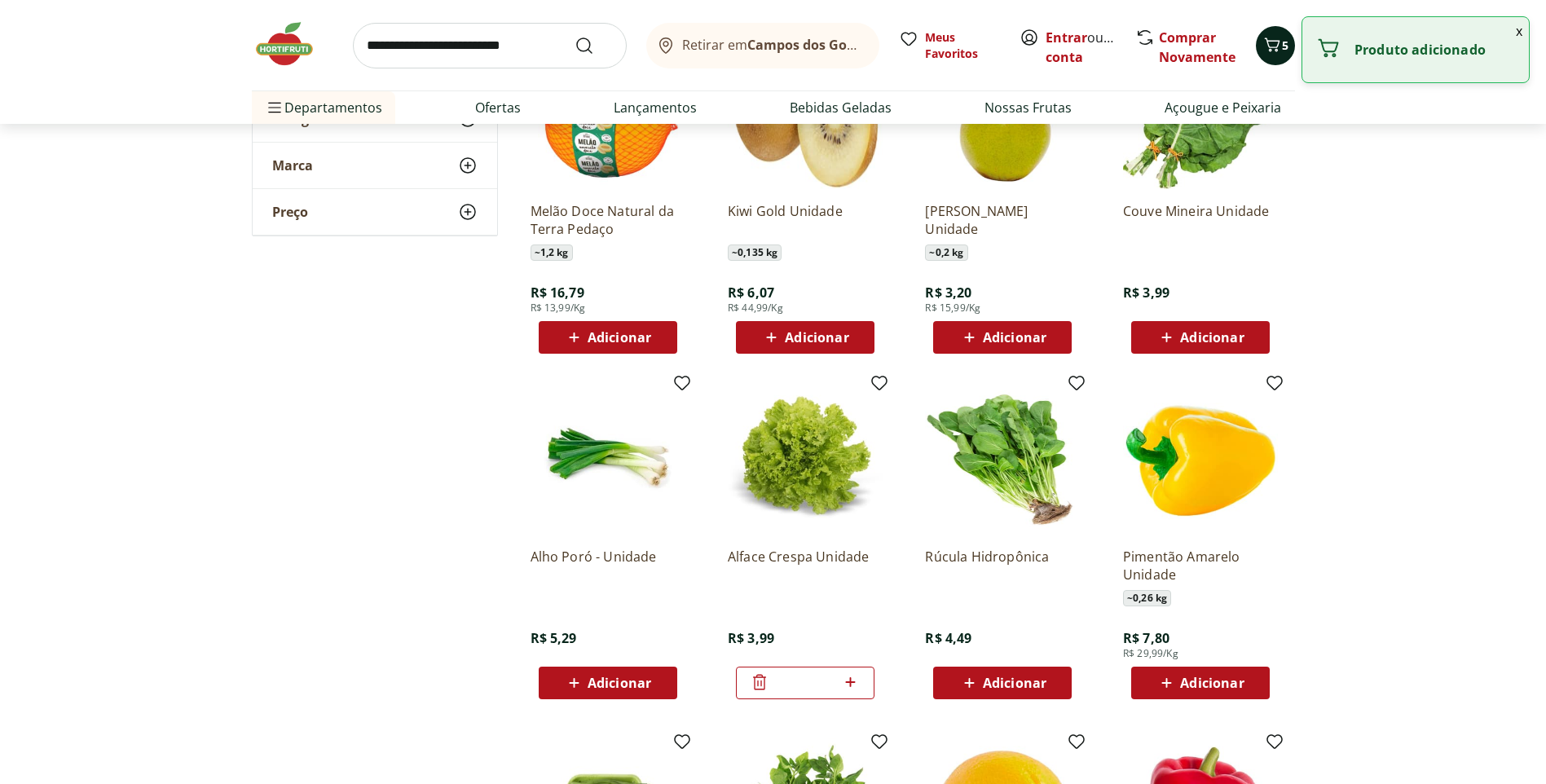
click at [1272, 56] on div "5" at bounding box center [1275, 46] width 13 height 26
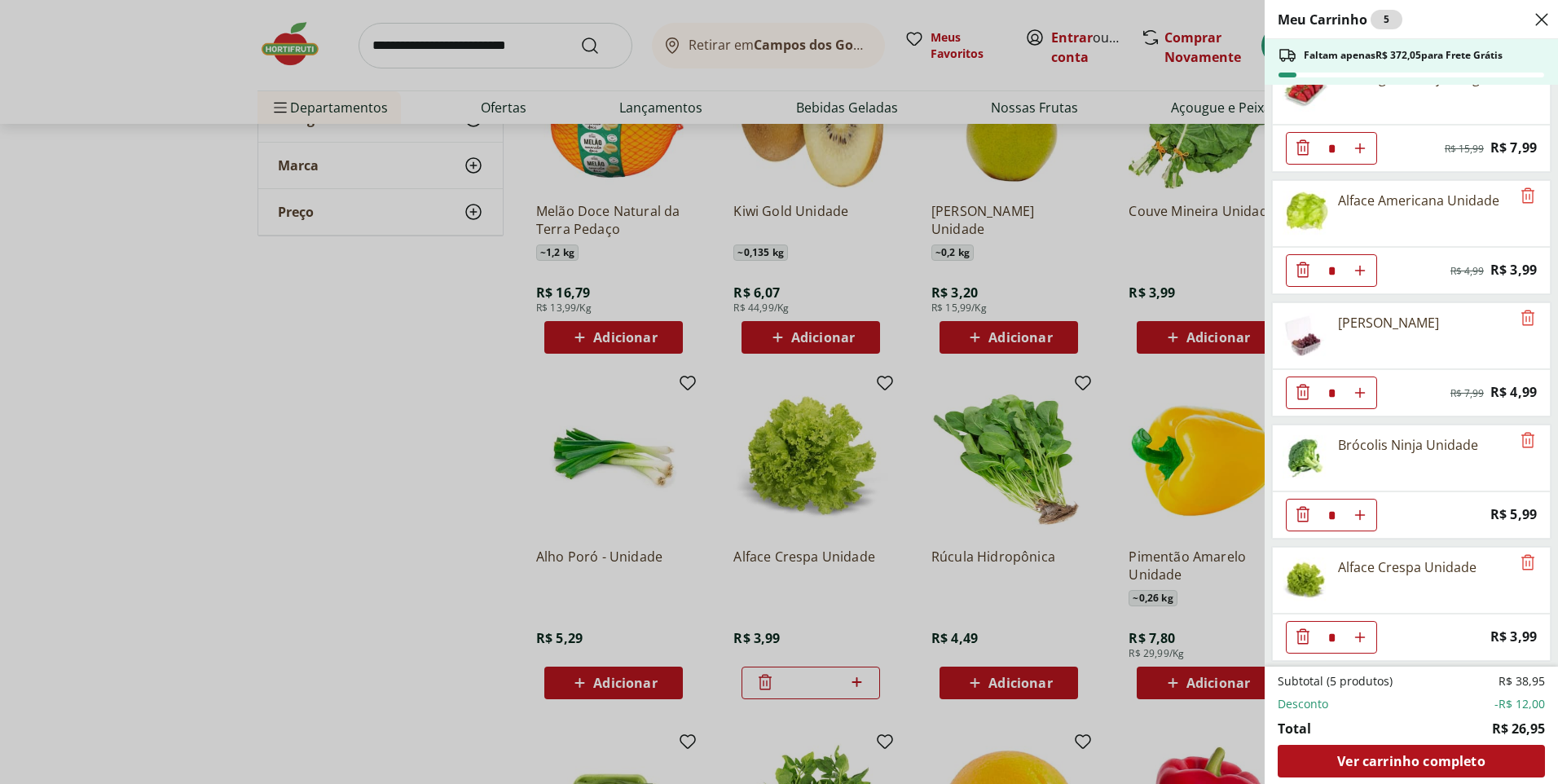
scroll to position [36, 0]
click at [1525, 194] on icon "Remove" at bounding box center [1528, 194] width 20 height 20
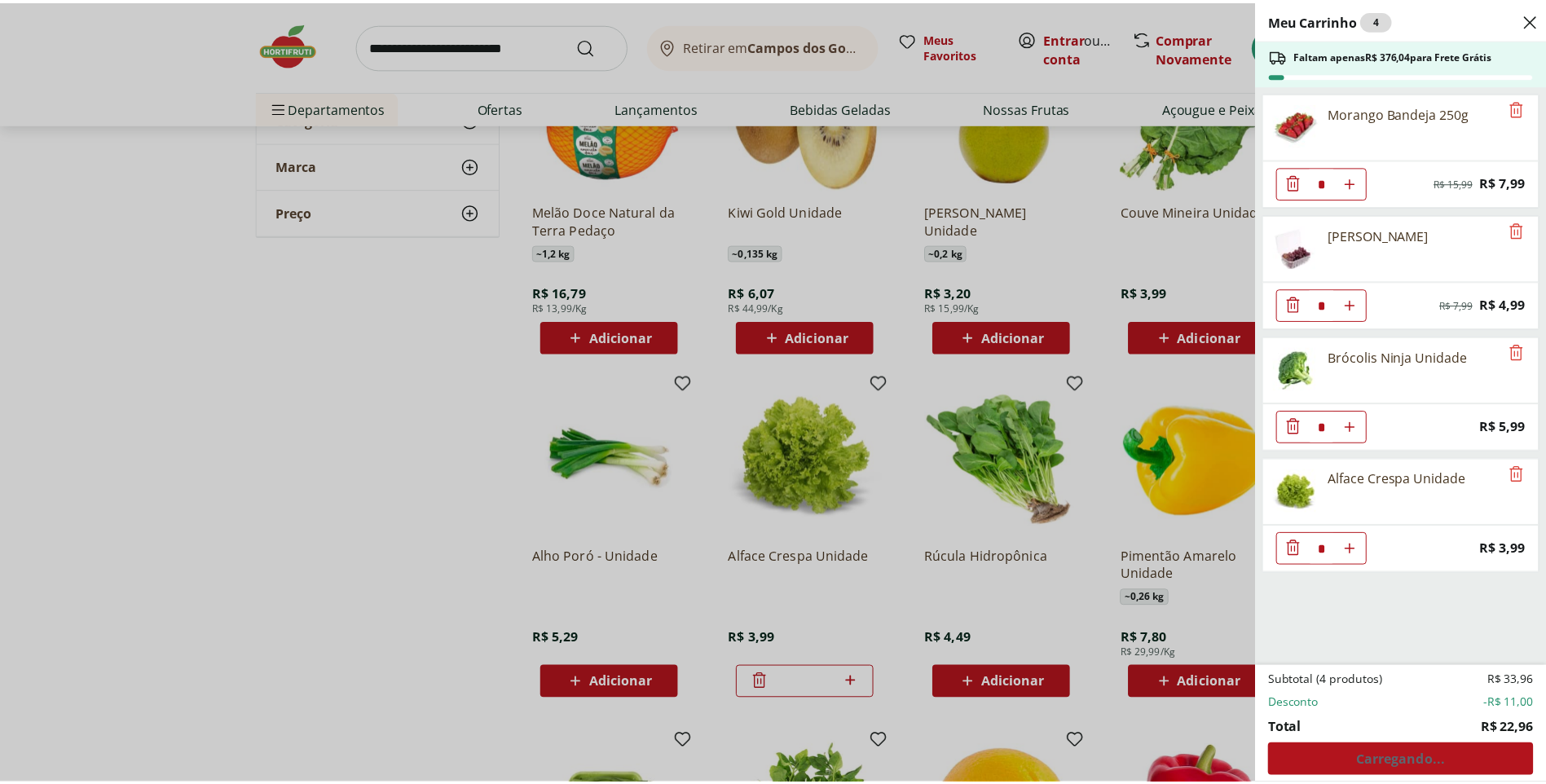
scroll to position [0, 0]
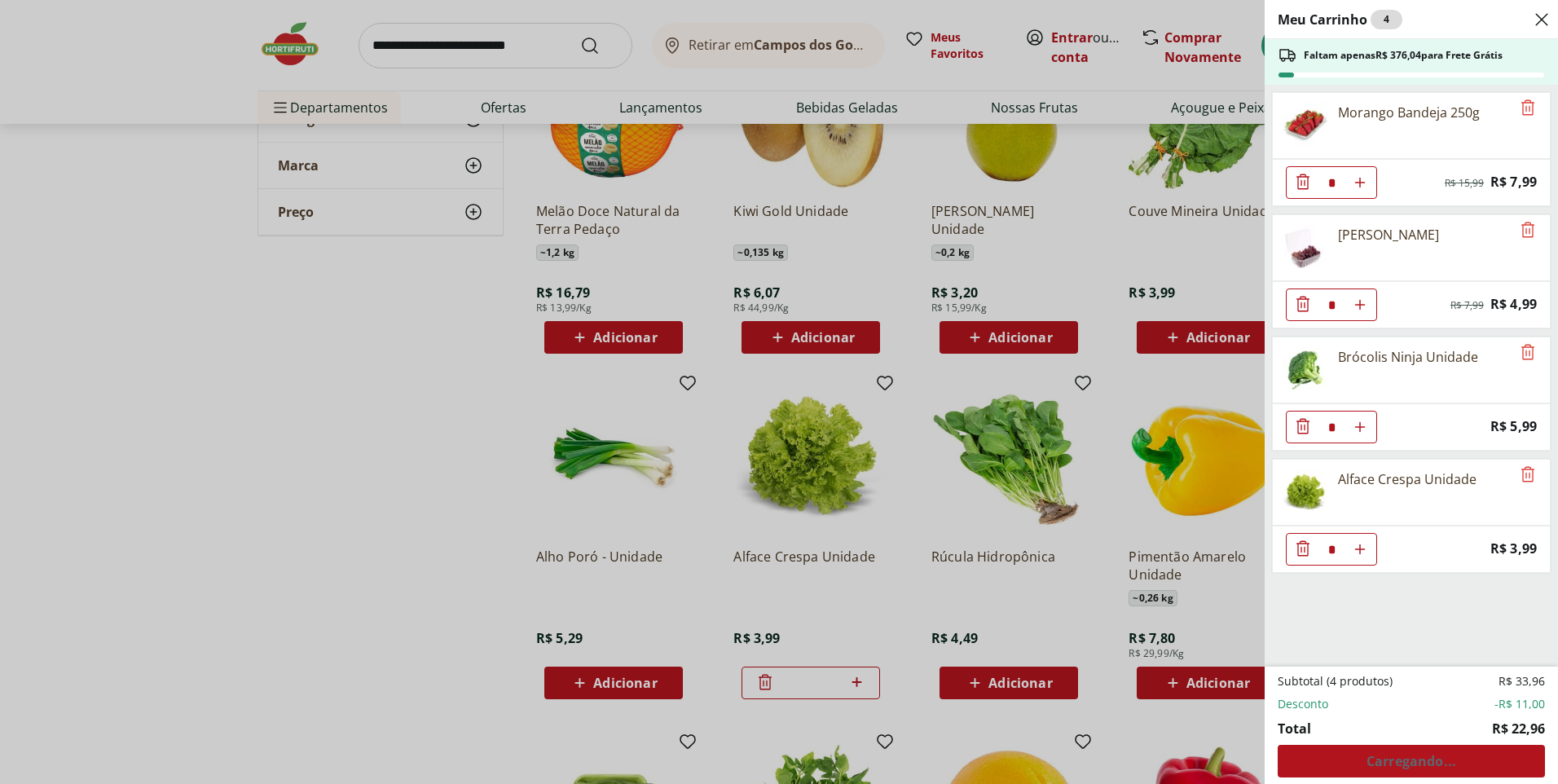
click at [1008, 517] on div "Meu Carrinho 4 Faltam apenas R$ 376,04 para Frete Grátis Morango Bandeja 250g *…" at bounding box center [779, 392] width 1558 height 784
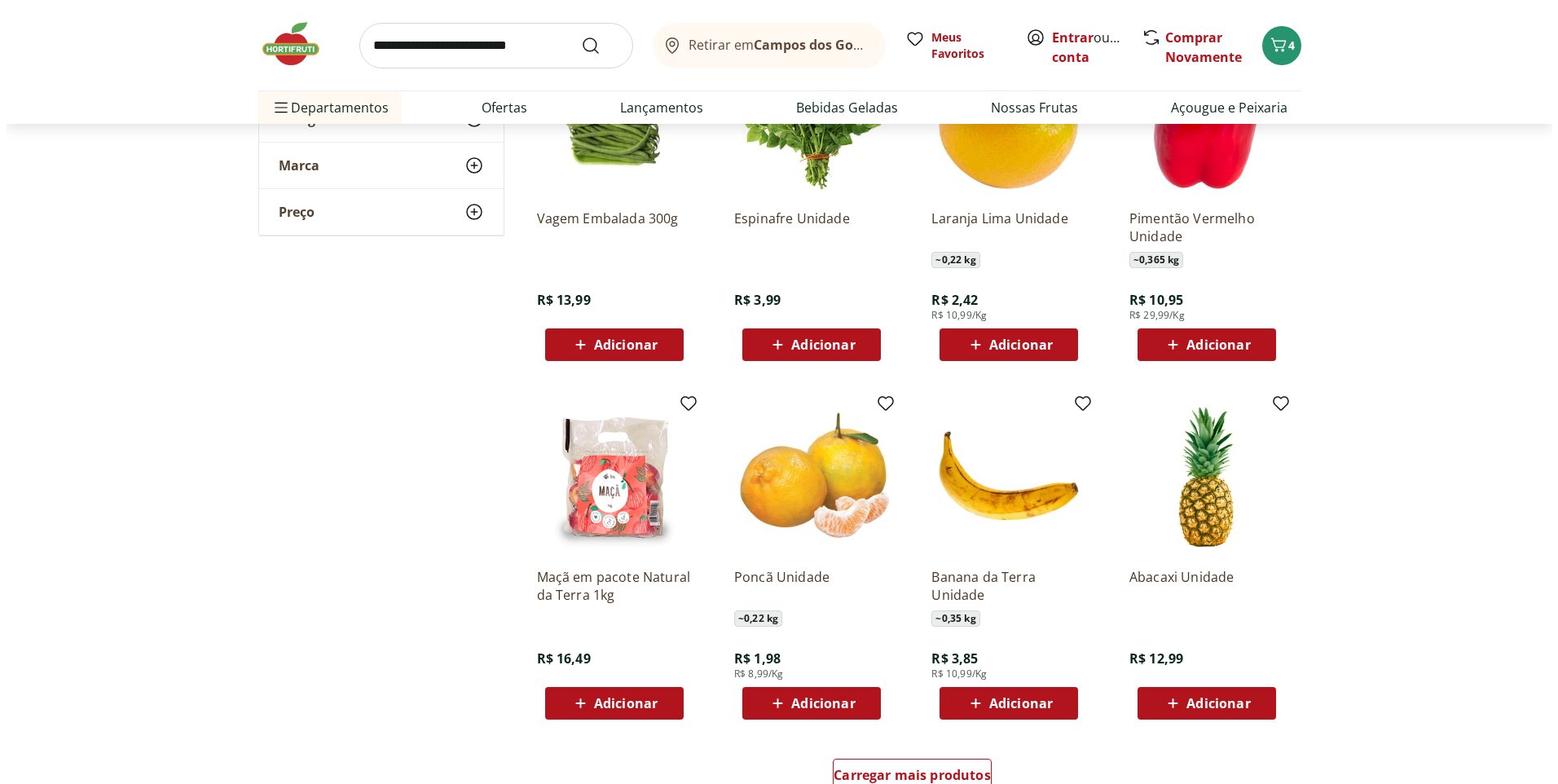
scroll to position [4806, 0]
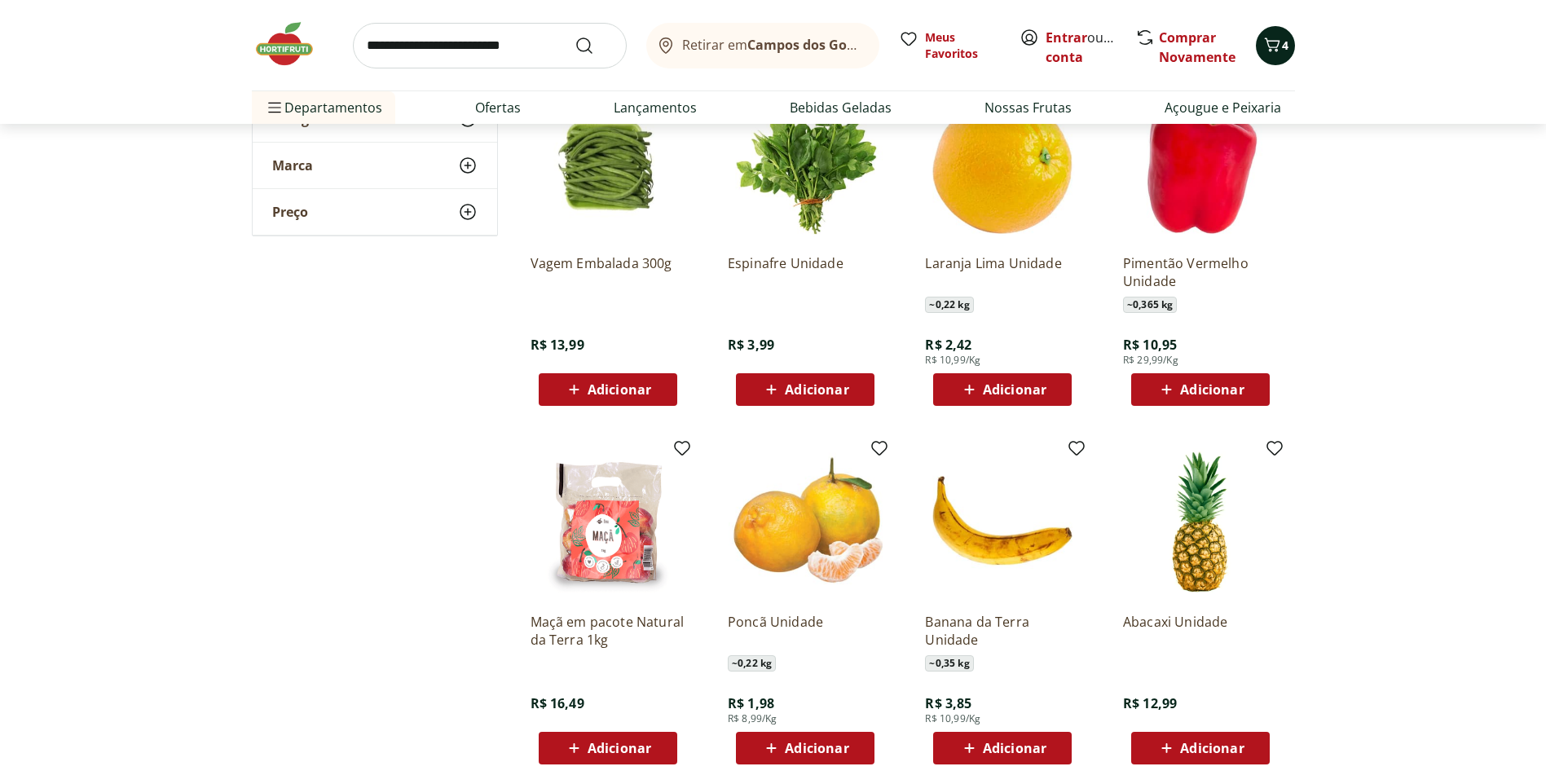
click at [1263, 43] on icon "Carrinho" at bounding box center [1272, 45] width 20 height 20
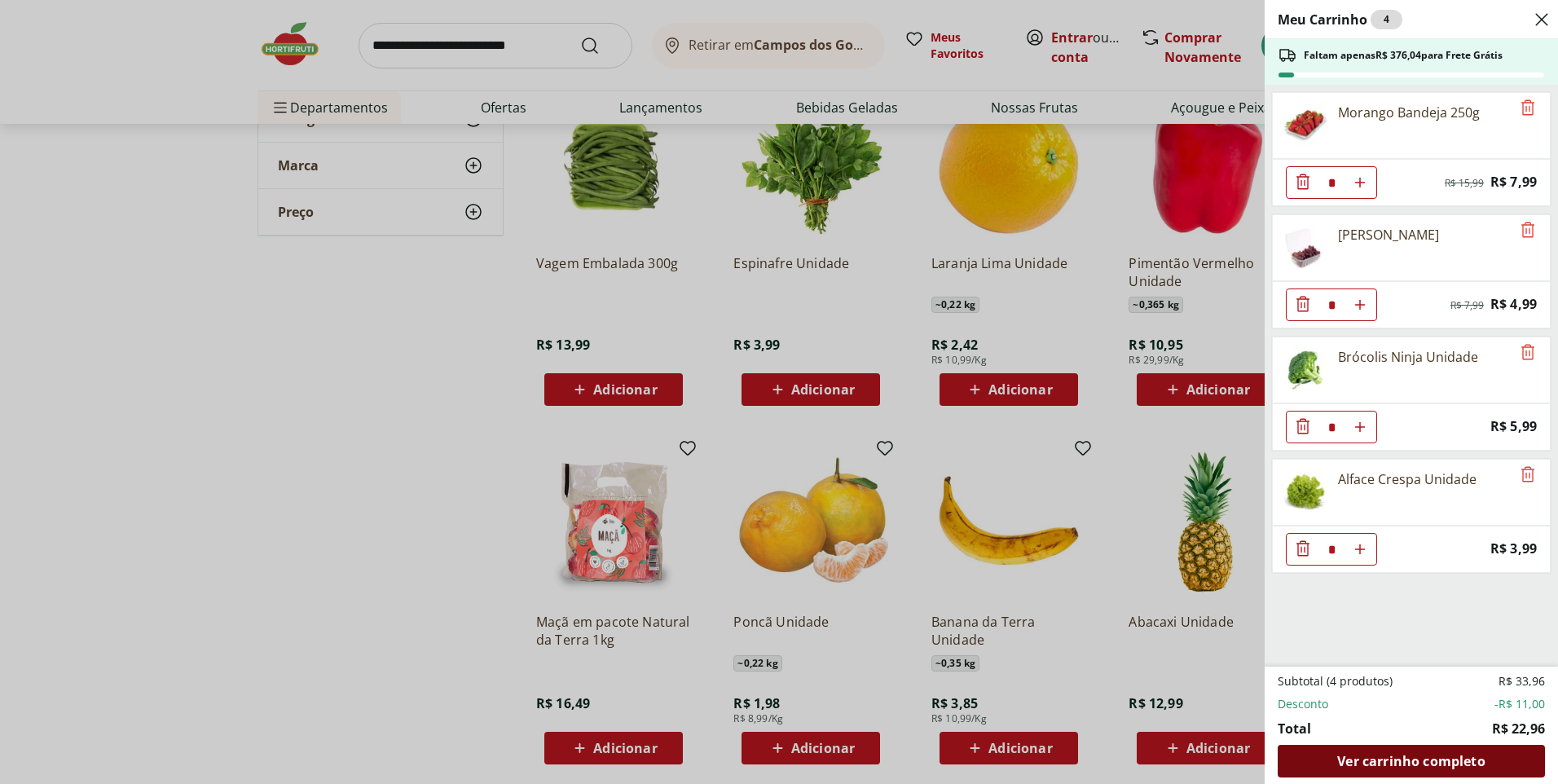
click at [1411, 765] on span "Ver carrinho completo" at bounding box center [1411, 760] width 148 height 13
